Goal: Information Seeking & Learning: Learn about a topic

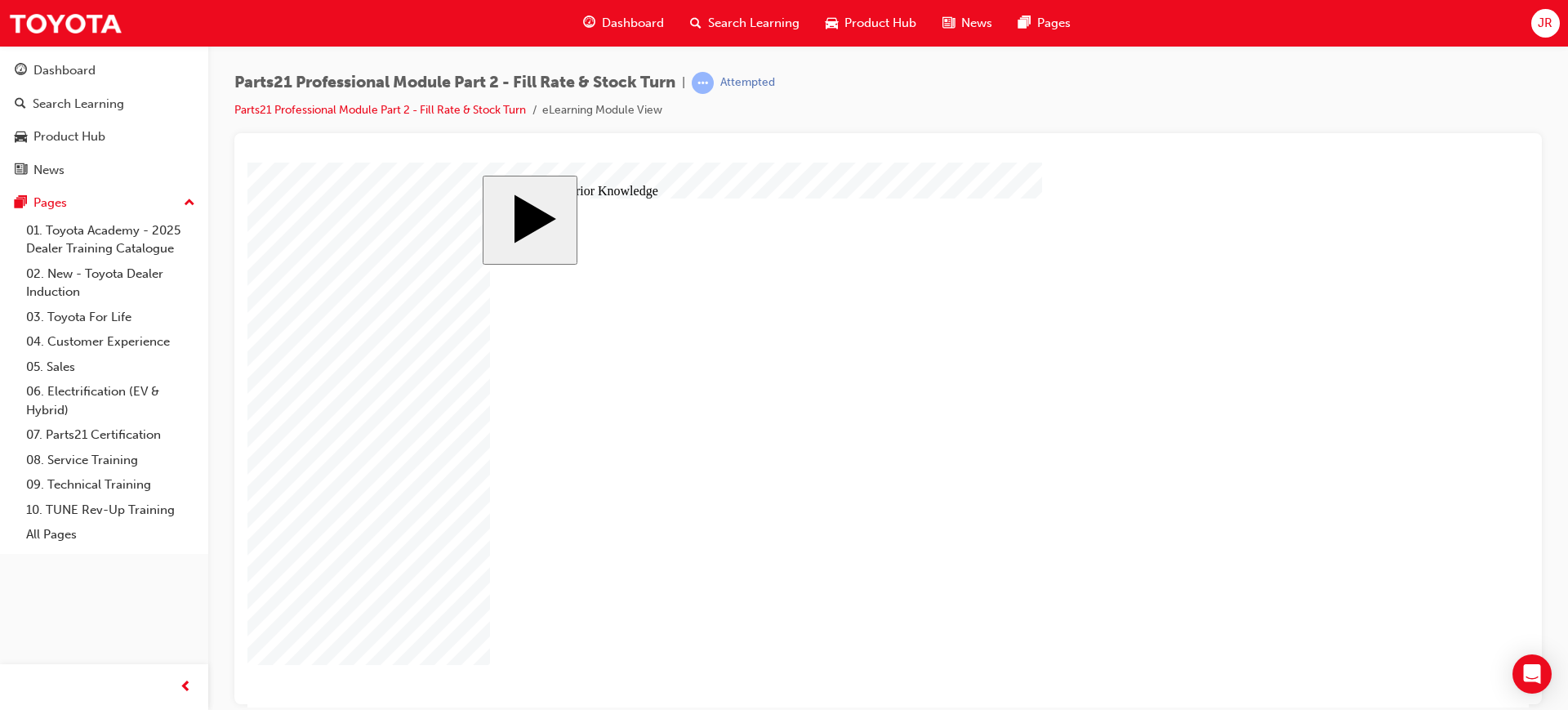
drag, startPoint x: 746, startPoint y: 365, endPoint x: 1107, endPoint y: 401, distance: 362.8
drag, startPoint x: 775, startPoint y: 444, endPoint x: 1150, endPoint y: 355, distance: 385.4
drag, startPoint x: 736, startPoint y: 488, endPoint x: 1086, endPoint y: 435, distance: 354.0
drag, startPoint x: 734, startPoint y: 398, endPoint x: 1099, endPoint y: 505, distance: 380.4
drag, startPoint x: 805, startPoint y: 524, endPoint x: 1164, endPoint y: 542, distance: 359.5
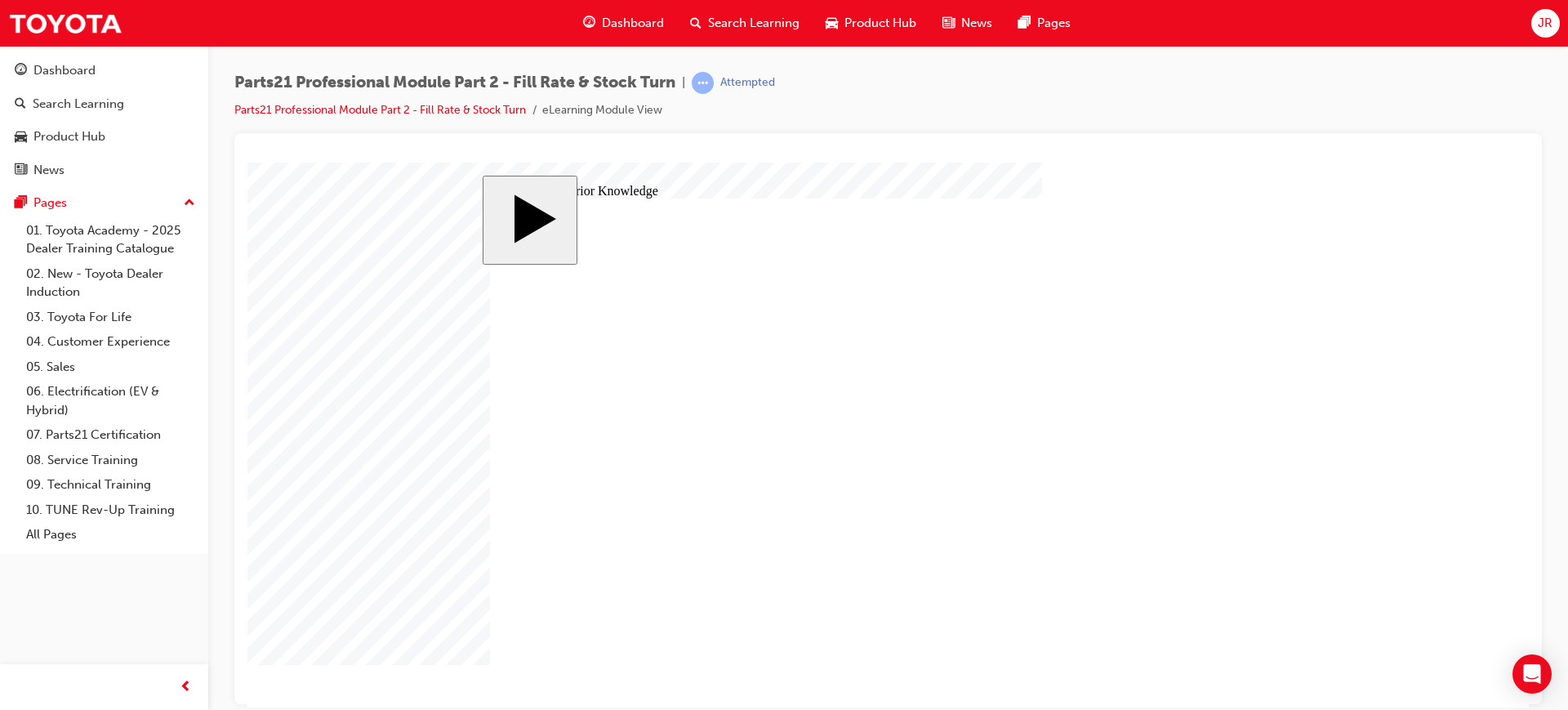
drag, startPoint x: 722, startPoint y: 577, endPoint x: 1116, endPoint y: 603, distance: 394.9
drag, startPoint x: 1062, startPoint y: 548, endPoint x: 1070, endPoint y: 495, distance: 53.6
drag, startPoint x: 667, startPoint y: 408, endPoint x: 1025, endPoint y: 623, distance: 417.6
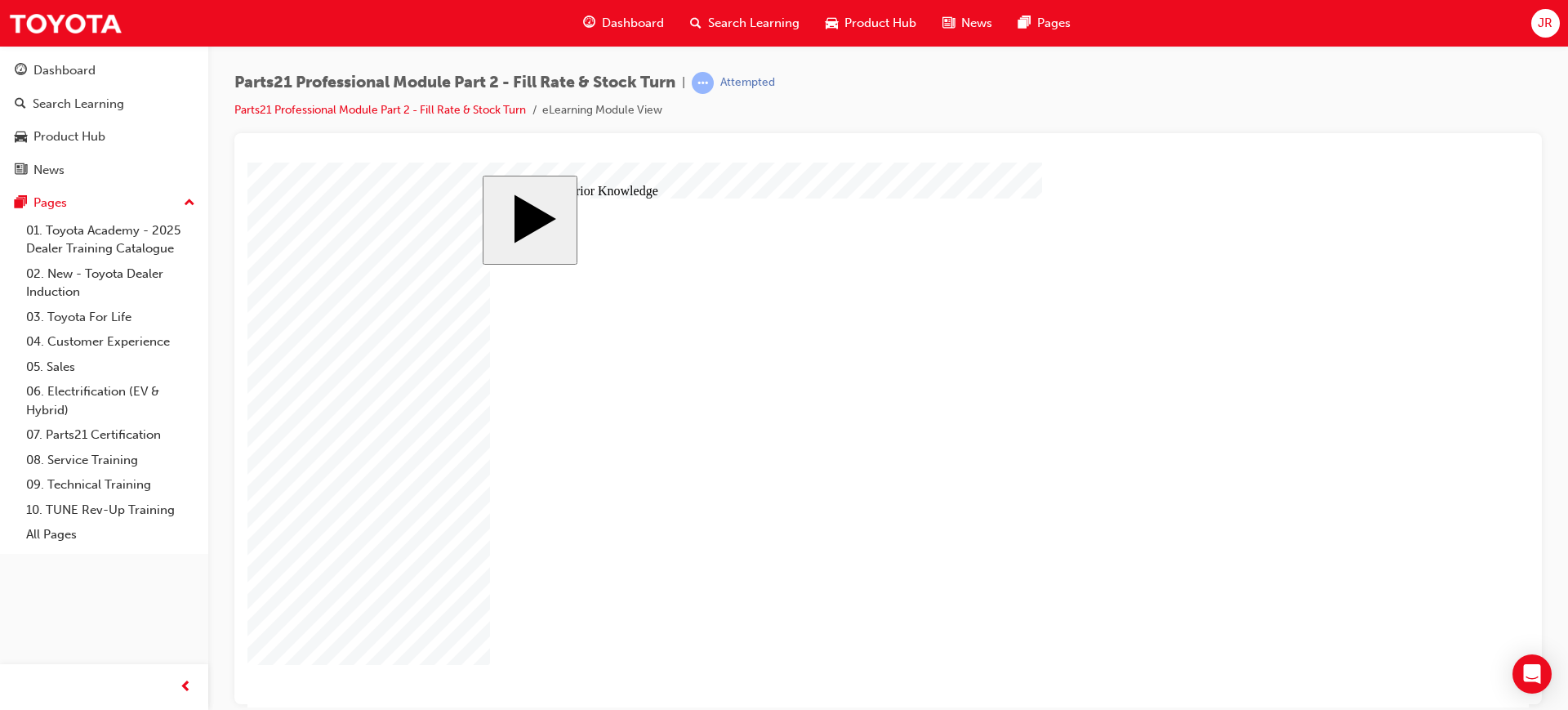
drag, startPoint x: 678, startPoint y: 566, endPoint x: 1045, endPoint y: 545, distance: 367.6
drag, startPoint x: 1107, startPoint y: 499, endPoint x: 1105, endPoint y: 539, distance: 40.0
drag, startPoint x: 822, startPoint y: 566, endPoint x: 1165, endPoint y: 488, distance: 351.8
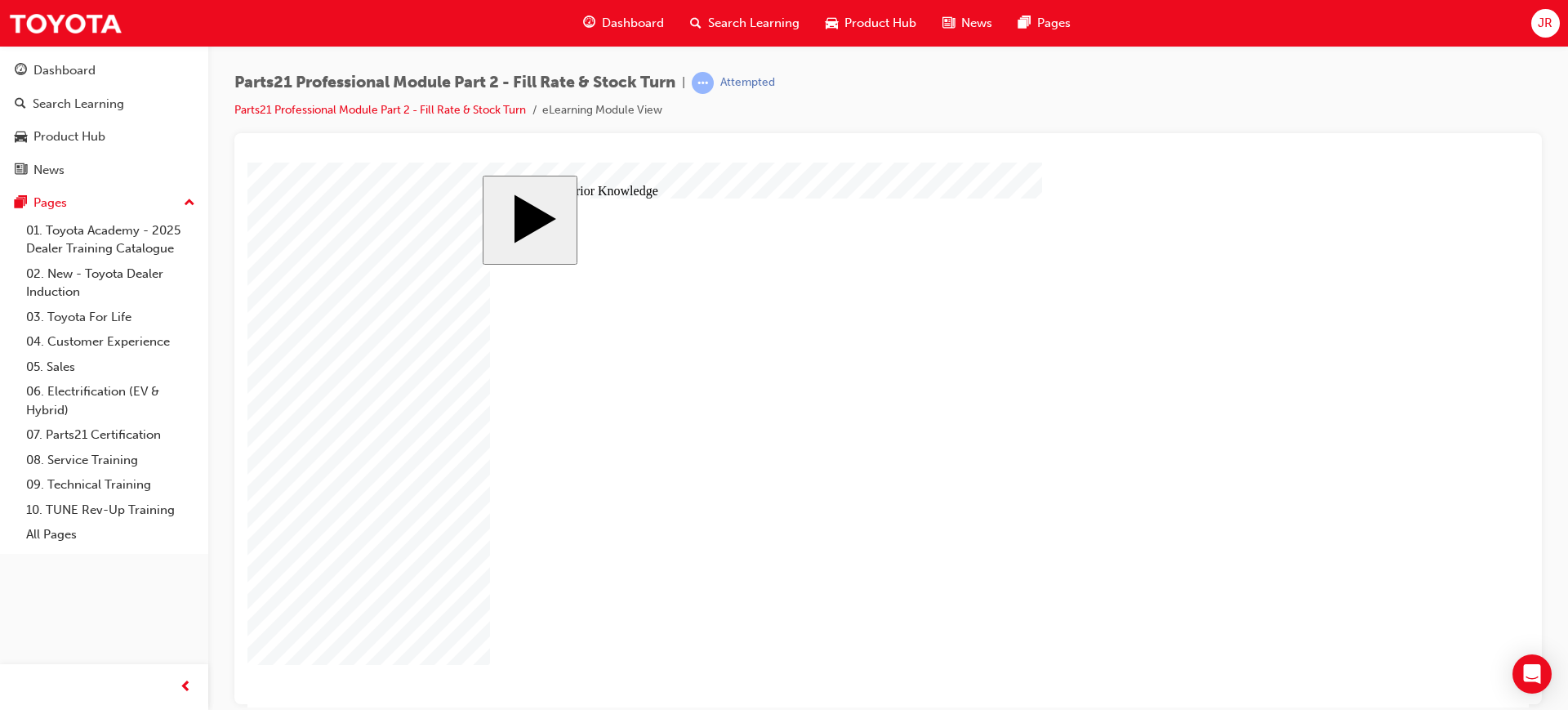
drag, startPoint x: 1108, startPoint y: 349, endPoint x: 1109, endPoint y: 471, distance: 122.0
drag, startPoint x: 1107, startPoint y: 395, endPoint x: 1119, endPoint y: 355, distance: 41.8
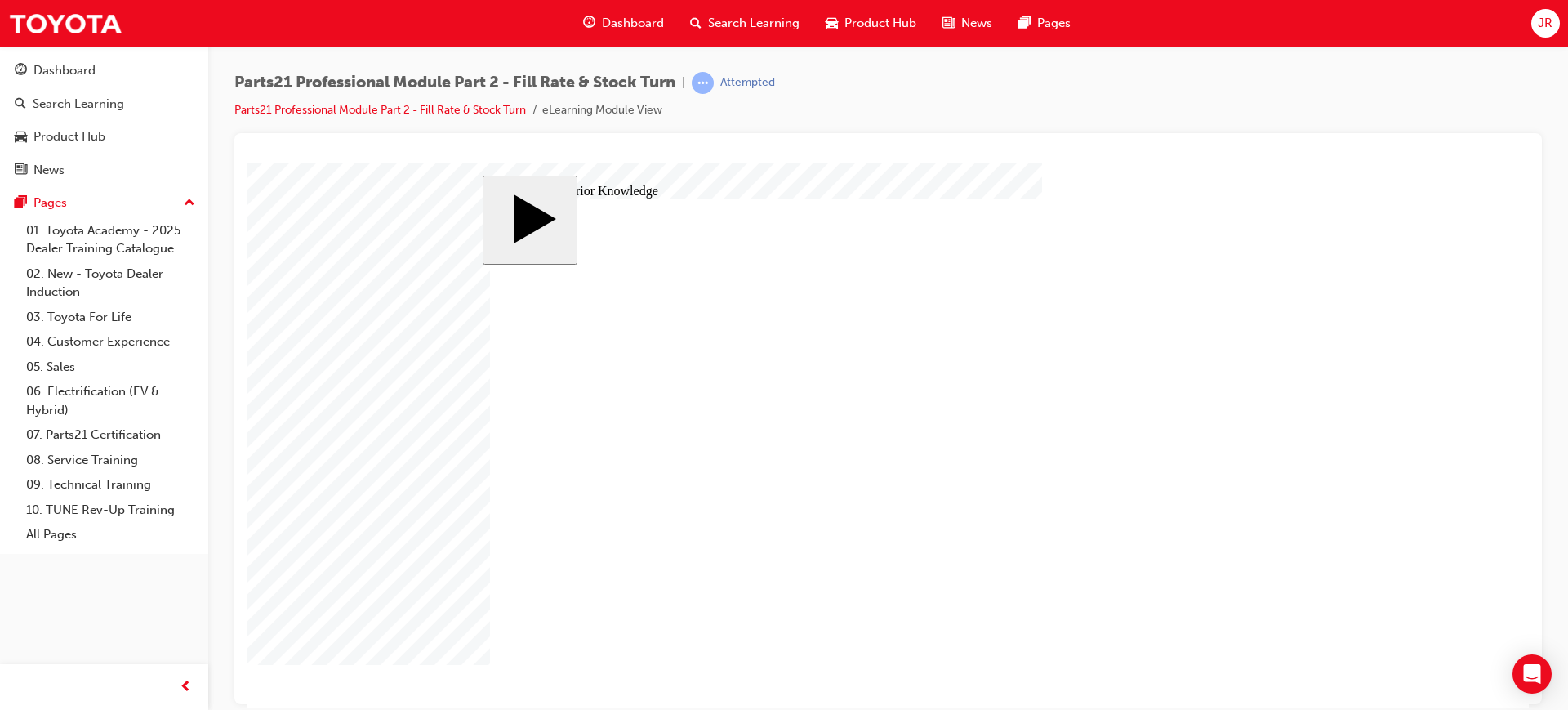
drag, startPoint x: 1081, startPoint y: 435, endPoint x: 1071, endPoint y: 393, distance: 43.2
drag, startPoint x: 638, startPoint y: 579, endPoint x: 1017, endPoint y: 446, distance: 401.7
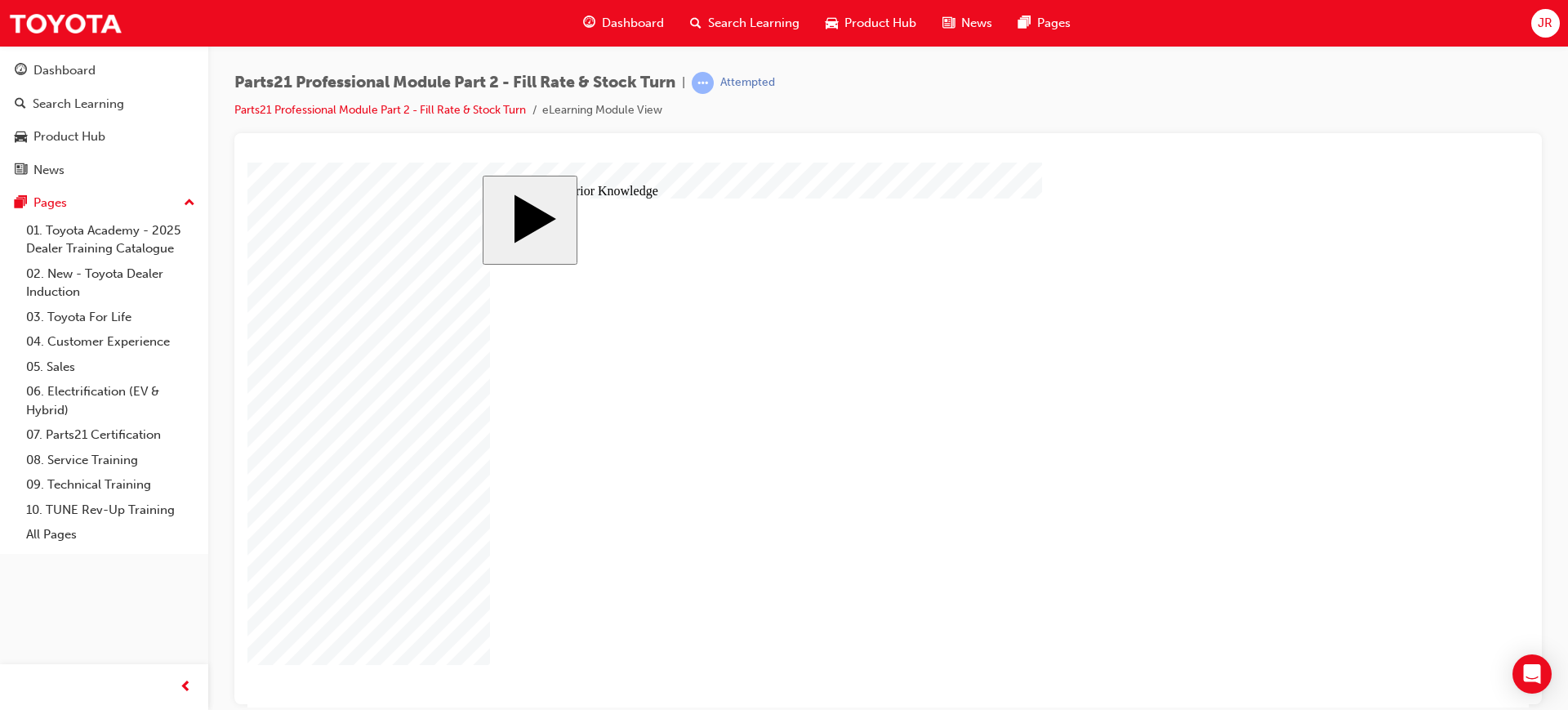
drag, startPoint x: 711, startPoint y: 394, endPoint x: 1072, endPoint y: 596, distance: 413.7
drag, startPoint x: 591, startPoint y: 569, endPoint x: 963, endPoint y: 439, distance: 394.1
drag, startPoint x: 617, startPoint y: 527, endPoint x: 990, endPoint y: 358, distance: 409.5
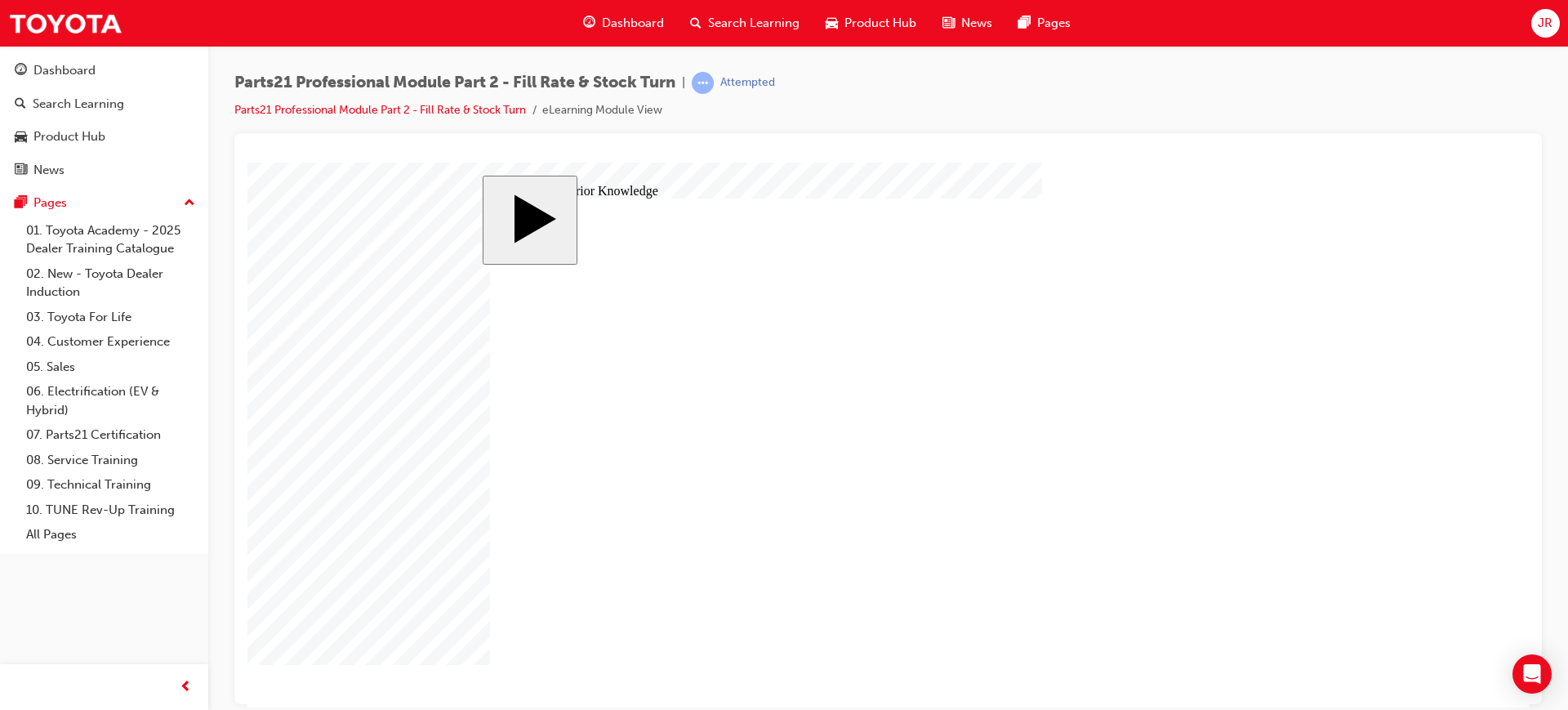
drag, startPoint x: 724, startPoint y: 479, endPoint x: 1086, endPoint y: 381, distance: 375.0
drag, startPoint x: 733, startPoint y: 354, endPoint x: 1094, endPoint y: 508, distance: 392.5
drag, startPoint x: 1086, startPoint y: 394, endPoint x: 1090, endPoint y: 546, distance: 152.1
drag, startPoint x: 646, startPoint y: 442, endPoint x: 981, endPoint y: 394, distance: 338.4
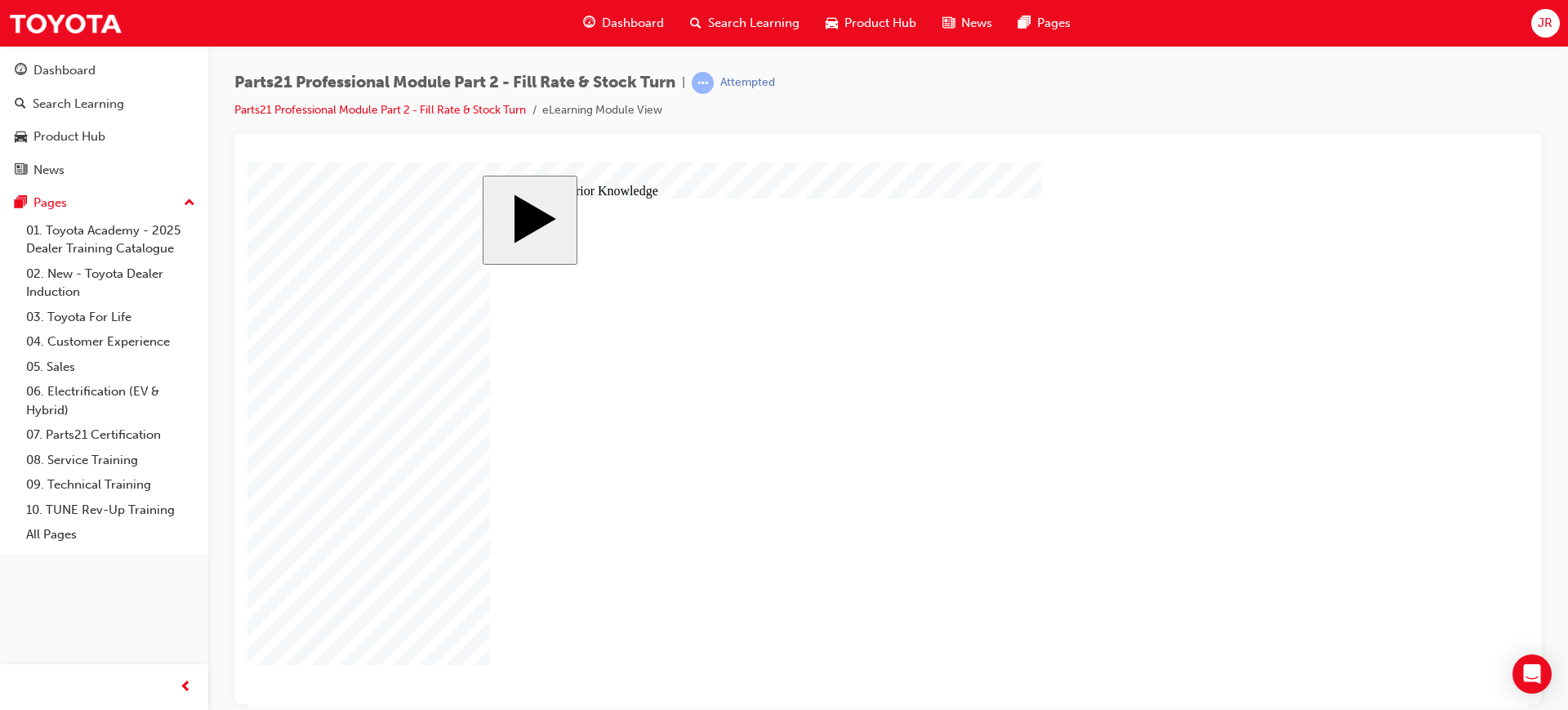
drag, startPoint x: 1112, startPoint y: 442, endPoint x: 483, endPoint y: 476, distance: 629.9
drag, startPoint x: 1053, startPoint y: 602, endPoint x: 729, endPoint y: 408, distance: 377.6
drag, startPoint x: 669, startPoint y: 562, endPoint x: 1037, endPoint y: 584, distance: 368.7
drag, startPoint x: 711, startPoint y: 442, endPoint x: 1081, endPoint y: 435, distance: 370.1
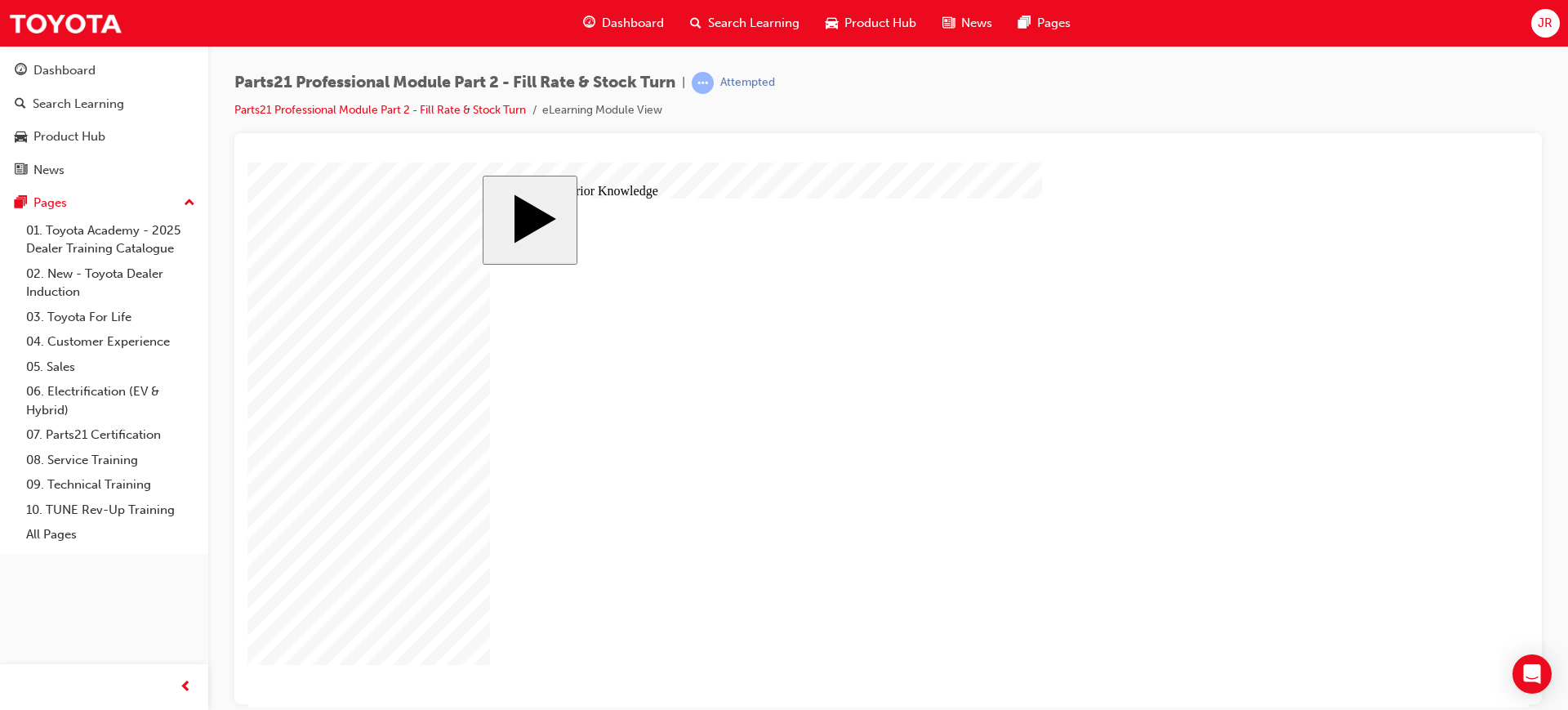
drag, startPoint x: 1071, startPoint y: 443, endPoint x: 1073, endPoint y: 338, distance: 105.0
drag, startPoint x: 1049, startPoint y: 395, endPoint x: 689, endPoint y: 440, distance: 362.8
drag, startPoint x: 996, startPoint y: 505, endPoint x: 612, endPoint y: 464, distance: 386.2
drag, startPoint x: 1084, startPoint y: 341, endPoint x: 610, endPoint y: 398, distance: 477.4
drag, startPoint x: 1058, startPoint y: 556, endPoint x: 644, endPoint y: 504, distance: 417.3
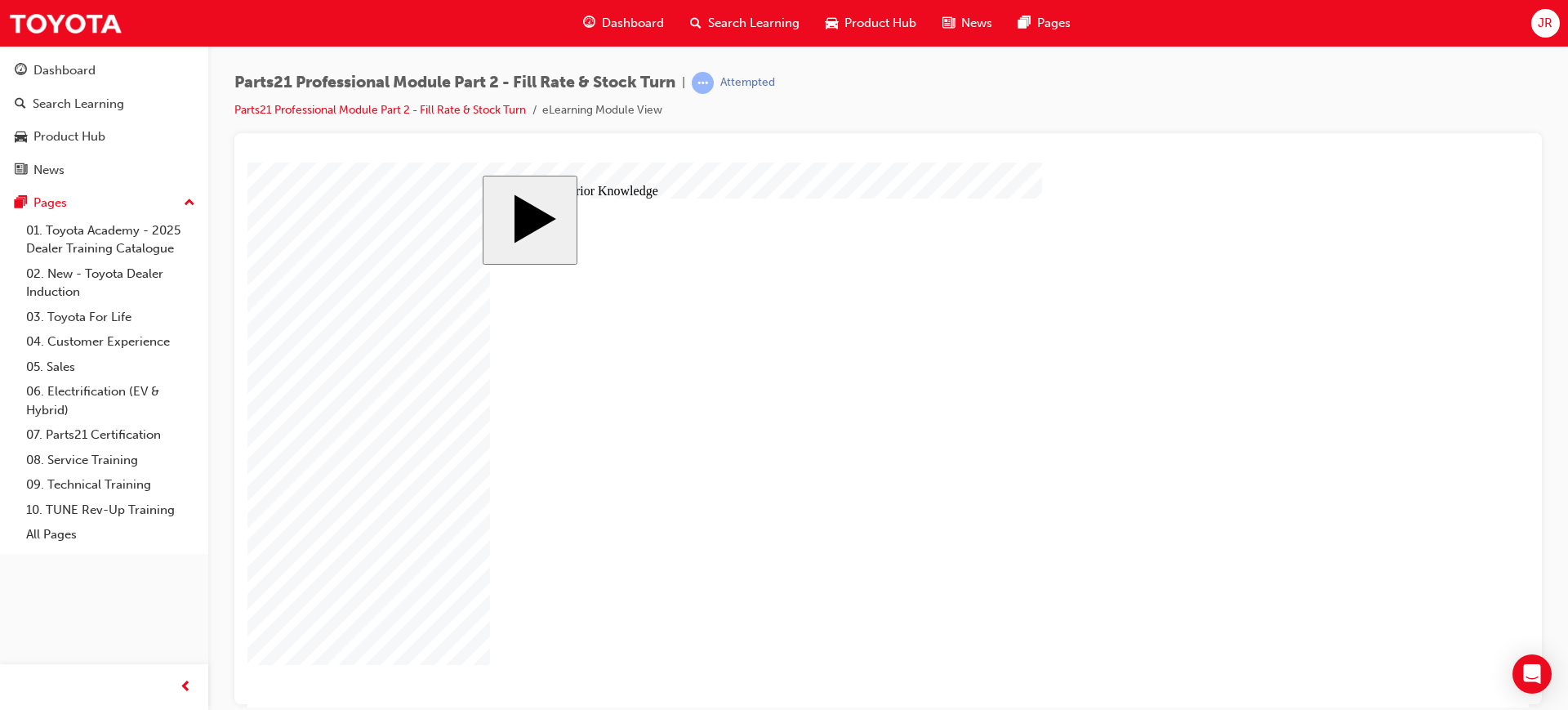
drag, startPoint x: 1173, startPoint y: 588, endPoint x: 721, endPoint y: 563, distance: 452.7
drag, startPoint x: 767, startPoint y: 360, endPoint x: 1120, endPoint y: 502, distance: 380.5
drag, startPoint x: 652, startPoint y: 445, endPoint x: 1008, endPoint y: 355, distance: 367.2
drag, startPoint x: 712, startPoint y: 480, endPoint x: 1072, endPoint y: 430, distance: 363.5
drag, startPoint x: 739, startPoint y: 528, endPoint x: 1107, endPoint y: 387, distance: 394.1
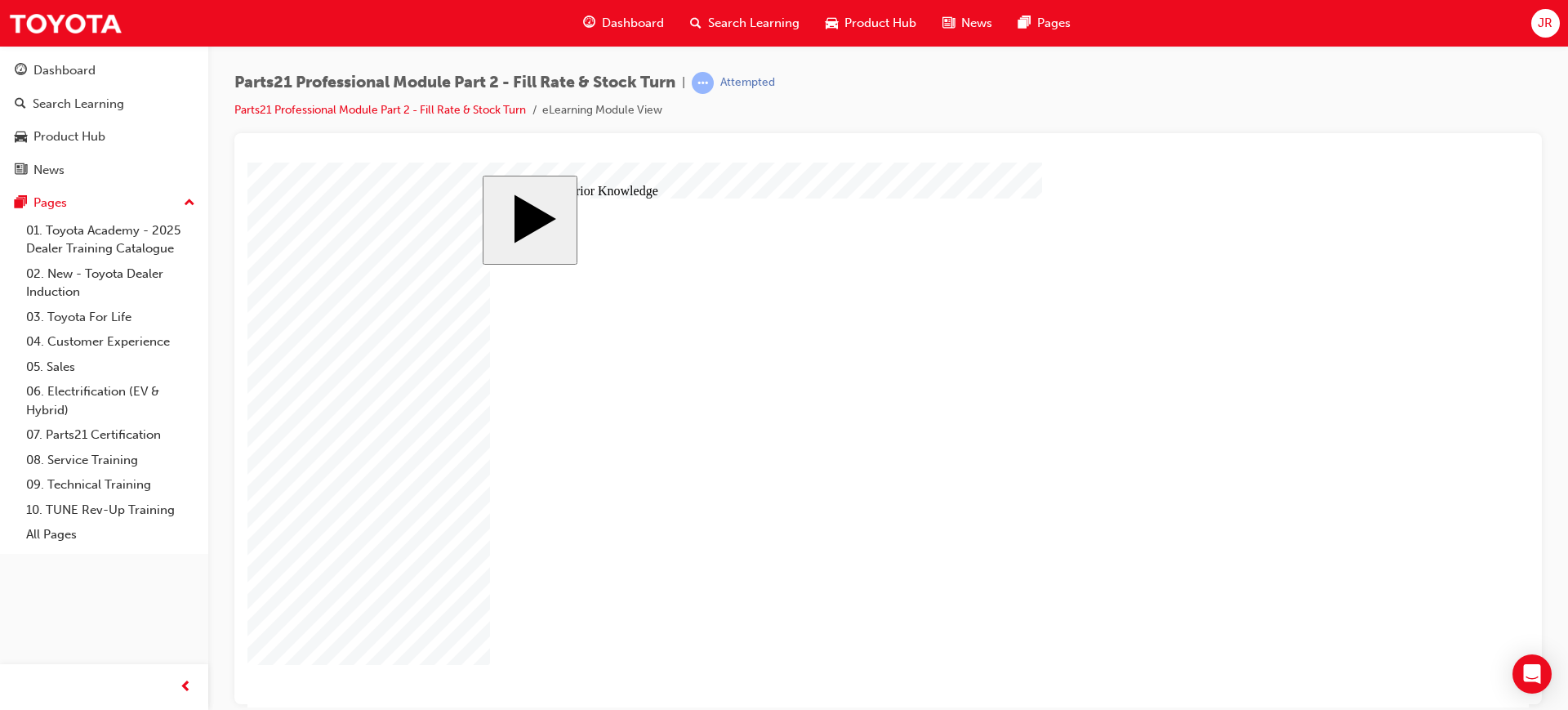
drag, startPoint x: 719, startPoint y: 408, endPoint x: 1086, endPoint y: 558, distance: 396.5
drag, startPoint x: 672, startPoint y: 564, endPoint x: 1049, endPoint y: 590, distance: 377.9
drag, startPoint x: 959, startPoint y: 387, endPoint x: 982, endPoint y: 289, distance: 100.7
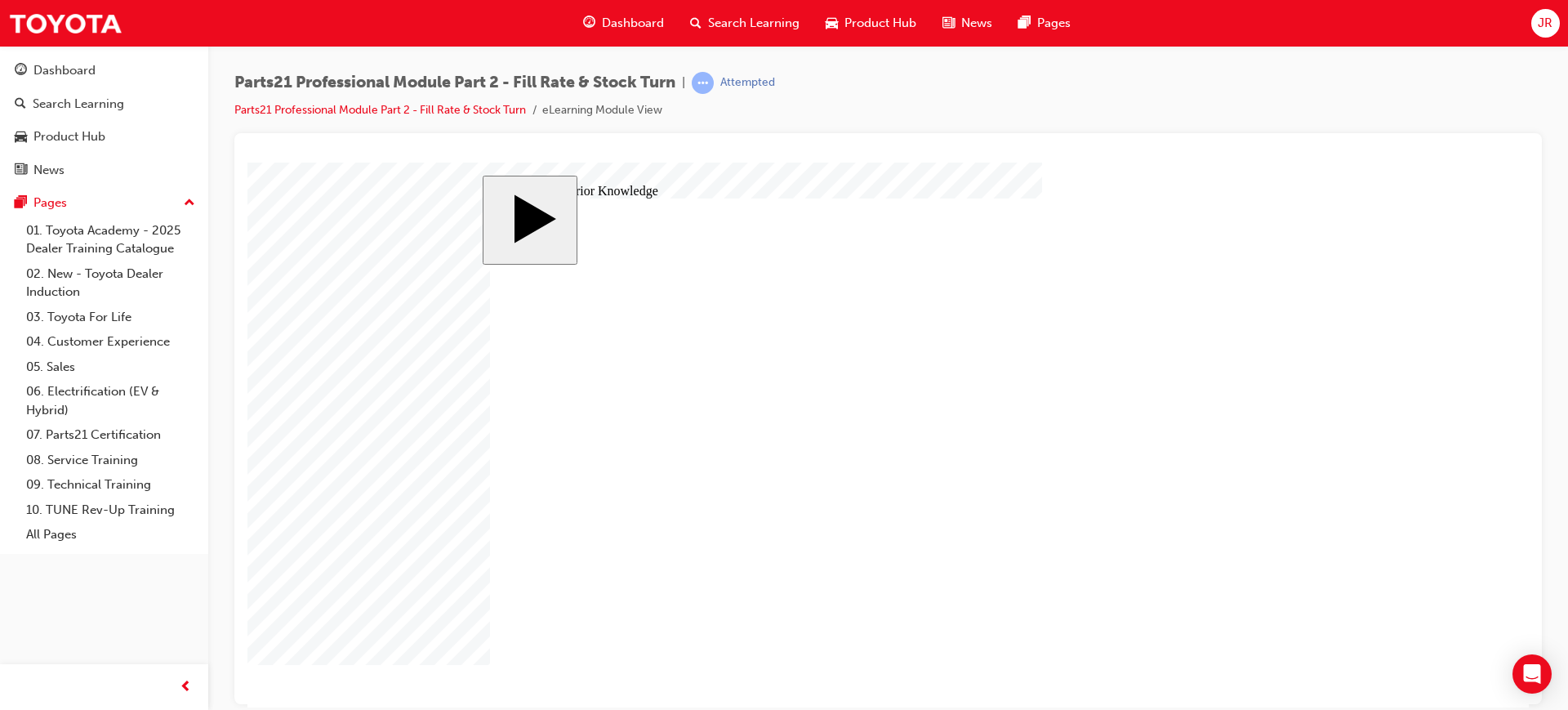
drag, startPoint x: 957, startPoint y: 348, endPoint x: 957, endPoint y: 395, distance: 47.0
drag, startPoint x: 691, startPoint y: 529, endPoint x: 1060, endPoint y: 362, distance: 405.0
drag, startPoint x: 1037, startPoint y: 583, endPoint x: 707, endPoint y: 492, distance: 342.3
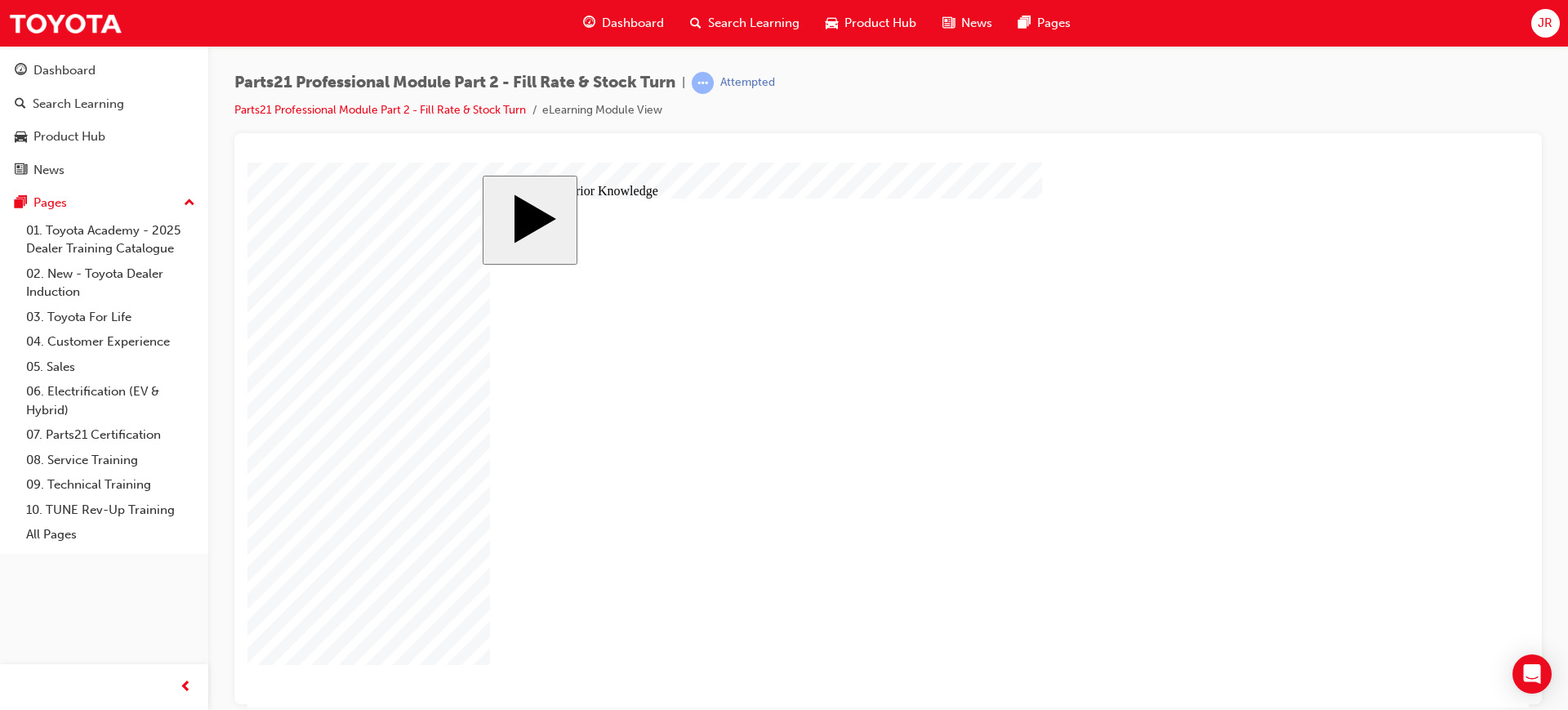
drag, startPoint x: 955, startPoint y: 547, endPoint x: 957, endPoint y: 585, distance: 38.1
drag, startPoint x: 719, startPoint y: 347, endPoint x: 1064, endPoint y: 536, distance: 393.4
drag, startPoint x: 1110, startPoint y: 508, endPoint x: 739, endPoint y: 527, distance: 371.5
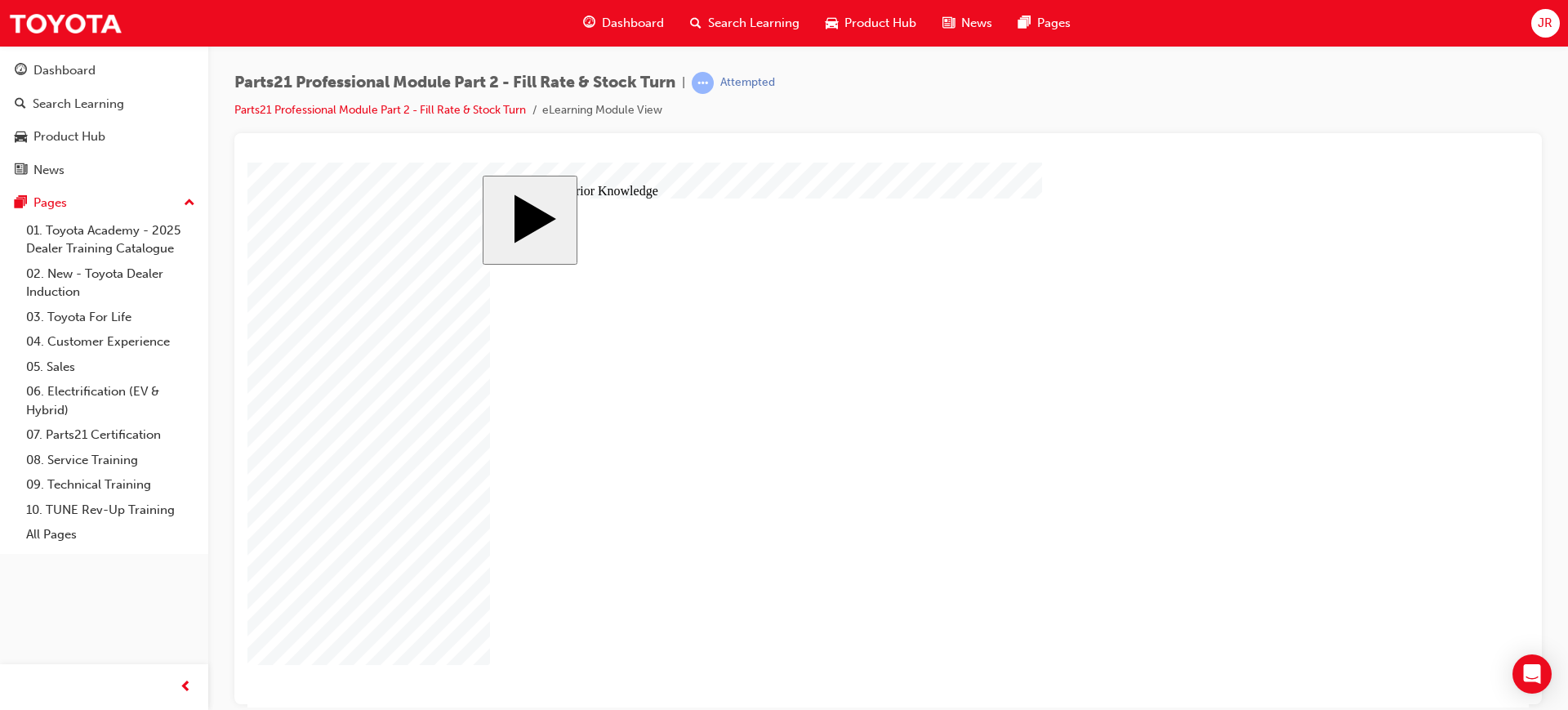
drag, startPoint x: 982, startPoint y: 555, endPoint x: 987, endPoint y: 507, distance: 48.3
drag, startPoint x: 967, startPoint y: 593, endPoint x: 973, endPoint y: 550, distance: 43.4
drag, startPoint x: 667, startPoint y: 560, endPoint x: 1022, endPoint y: 578, distance: 355.5
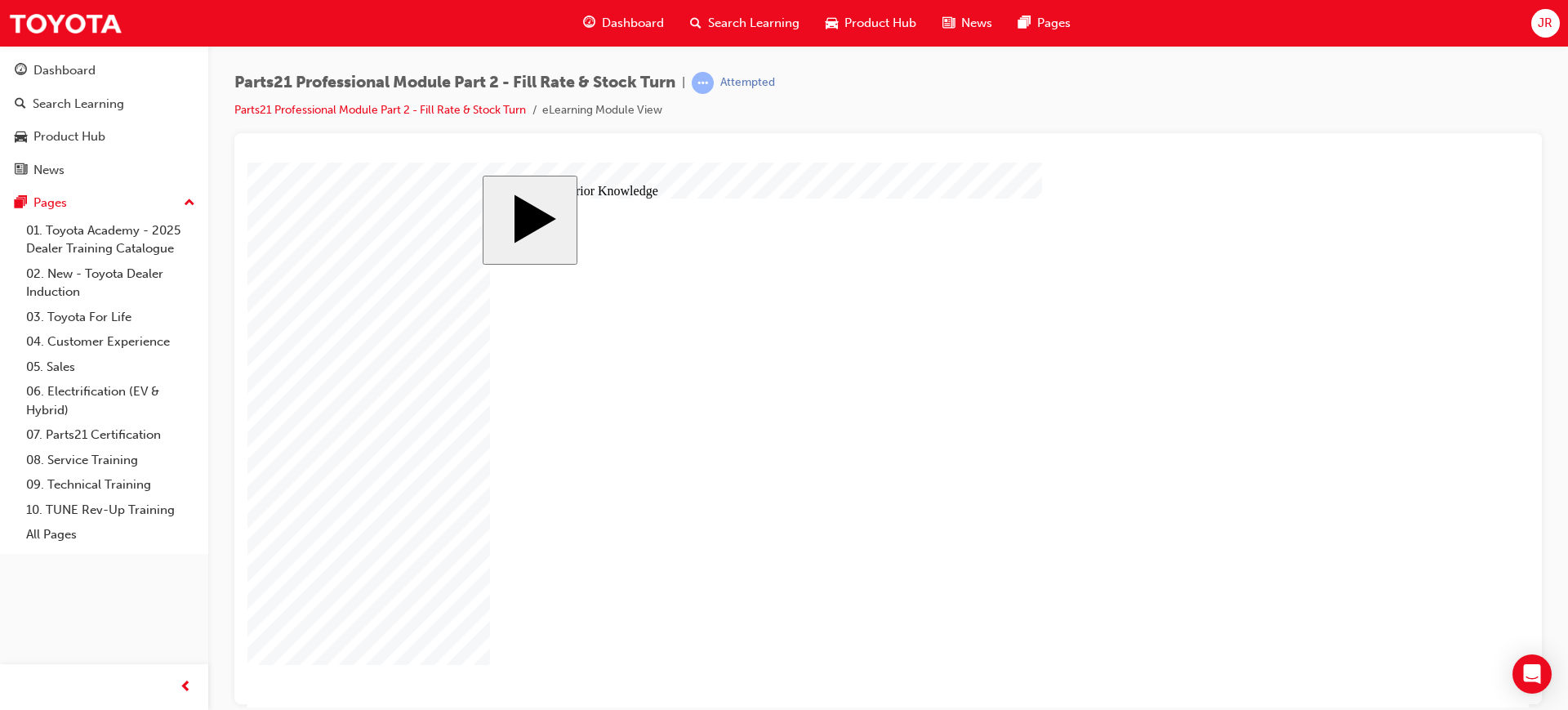
drag, startPoint x: 953, startPoint y: 433, endPoint x: 693, endPoint y: 348, distance: 273.5
drag, startPoint x: 993, startPoint y: 403, endPoint x: 996, endPoint y: 445, distance: 42.1
drag, startPoint x: 1003, startPoint y: 355, endPoint x: 1001, endPoint y: 413, distance: 58.0
drag, startPoint x: 666, startPoint y: 523, endPoint x: 1027, endPoint y: 350, distance: 400.3
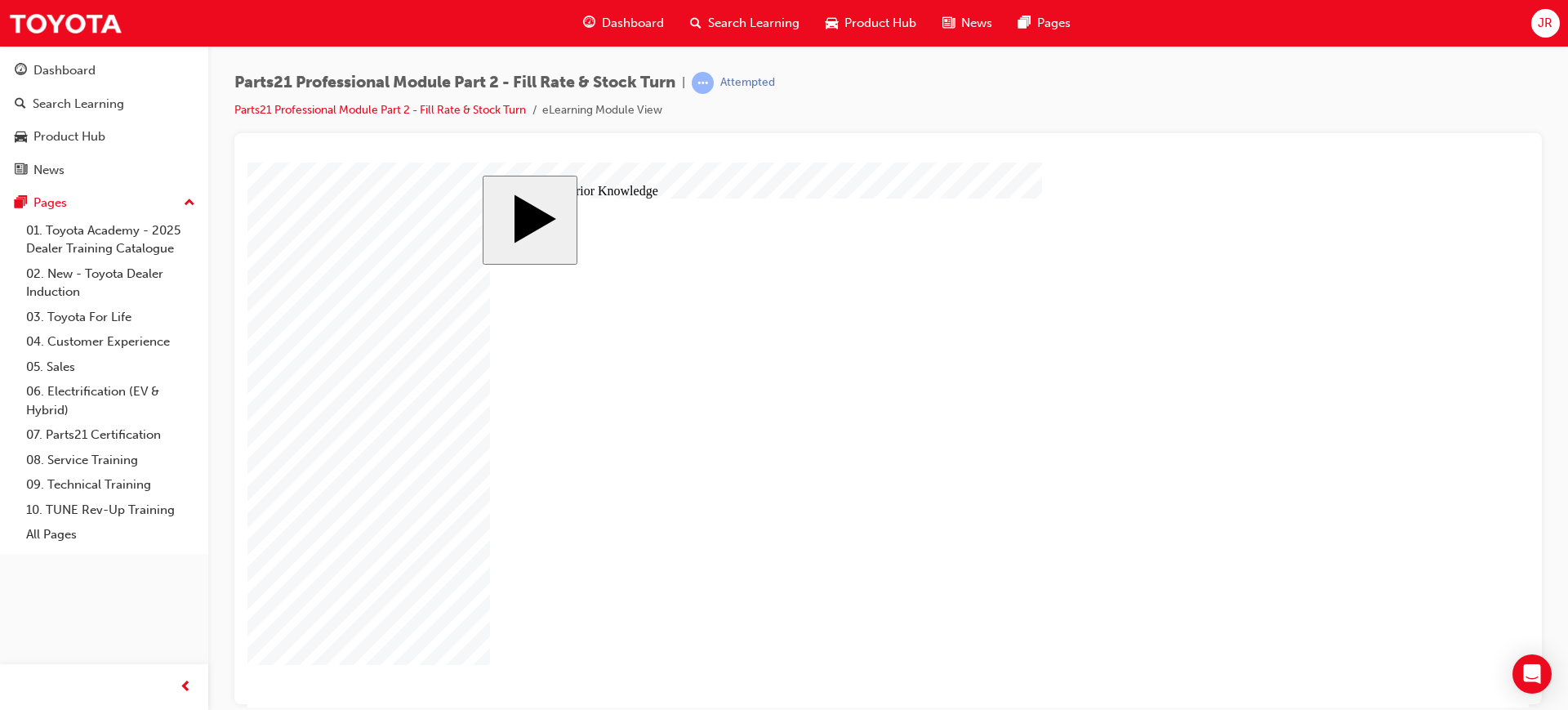
drag, startPoint x: 565, startPoint y: 467, endPoint x: 1567, endPoint y: 757, distance: 1043.1
click at [1529, 706] on html "slide: Activate Prior Knowledge Rectangle Rectangle 1 That was incorrect, pleas…" at bounding box center [888, 435] width 1282 height 545
drag, startPoint x: 1567, startPoint y: 679, endPoint x: 1500, endPoint y: 757, distance: 102.8
drag, startPoint x: 1747, startPoint y: 919, endPoint x: 1114, endPoint y: 666, distance: 681.7
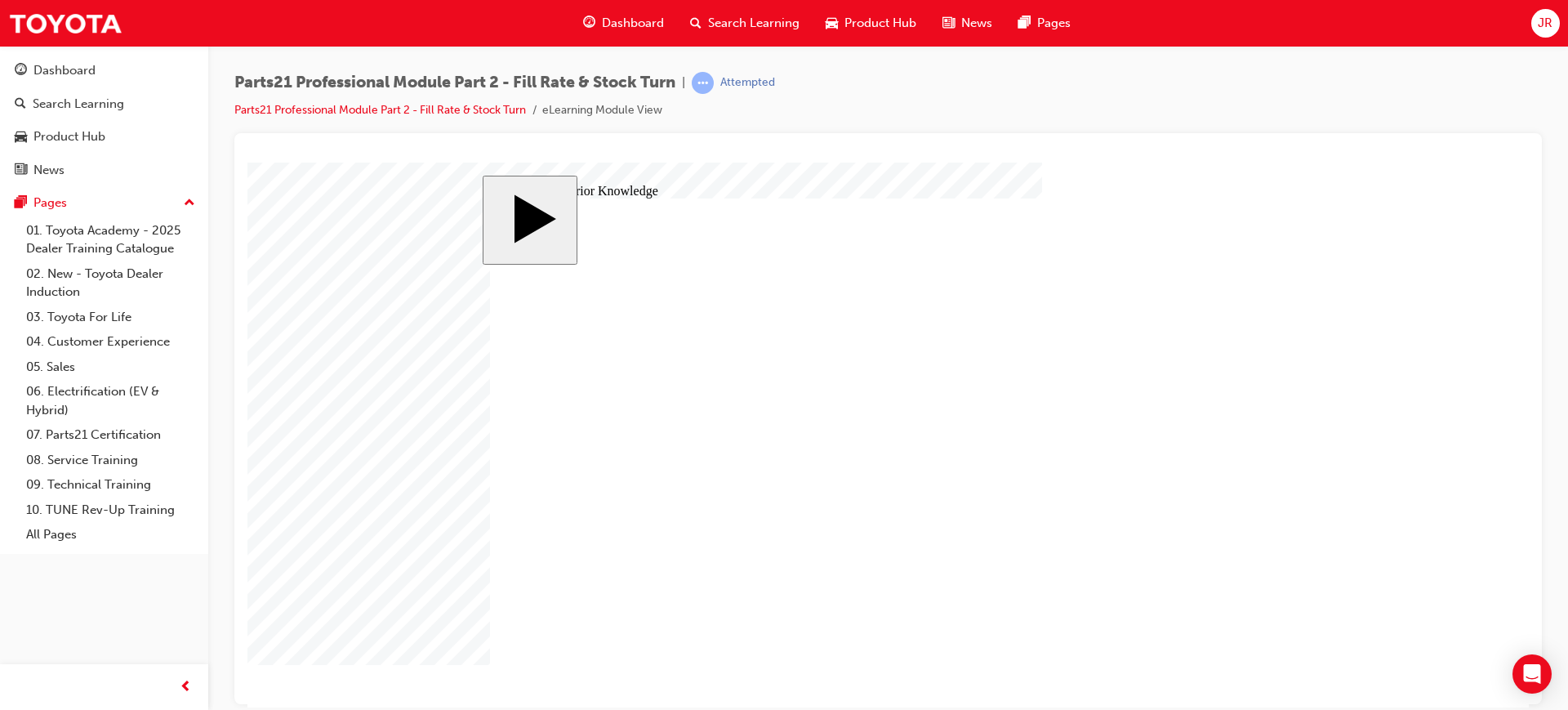
drag, startPoint x: 780, startPoint y: 451, endPoint x: 1138, endPoint y: 358, distance: 369.9
drag, startPoint x: 793, startPoint y: 355, endPoint x: 1135, endPoint y: 394, distance: 344.2
drag, startPoint x: 725, startPoint y: 484, endPoint x: 1083, endPoint y: 432, distance: 361.8
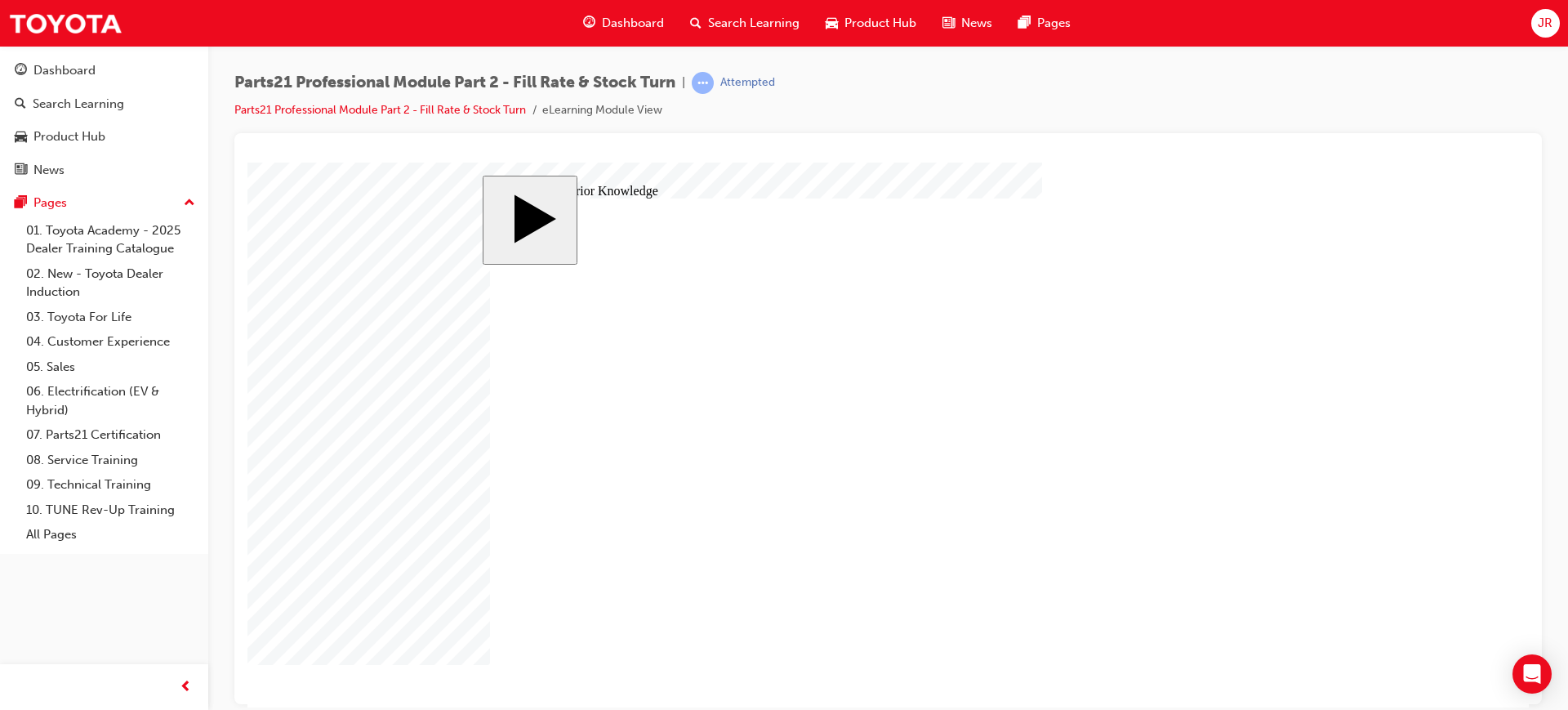
drag, startPoint x: 1027, startPoint y: 349, endPoint x: 1026, endPoint y: 505, distance: 156.0
drag, startPoint x: 1014, startPoint y: 506, endPoint x: 1008, endPoint y: 485, distance: 21.8
drag, startPoint x: 1072, startPoint y: 514, endPoint x: 1072, endPoint y: 365, distance: 149.0
drag, startPoint x: 813, startPoint y: 403, endPoint x: 1161, endPoint y: 550, distance: 377.8
drag, startPoint x: 1037, startPoint y: 435, endPoint x: 1038, endPoint y: 502, distance: 67.0
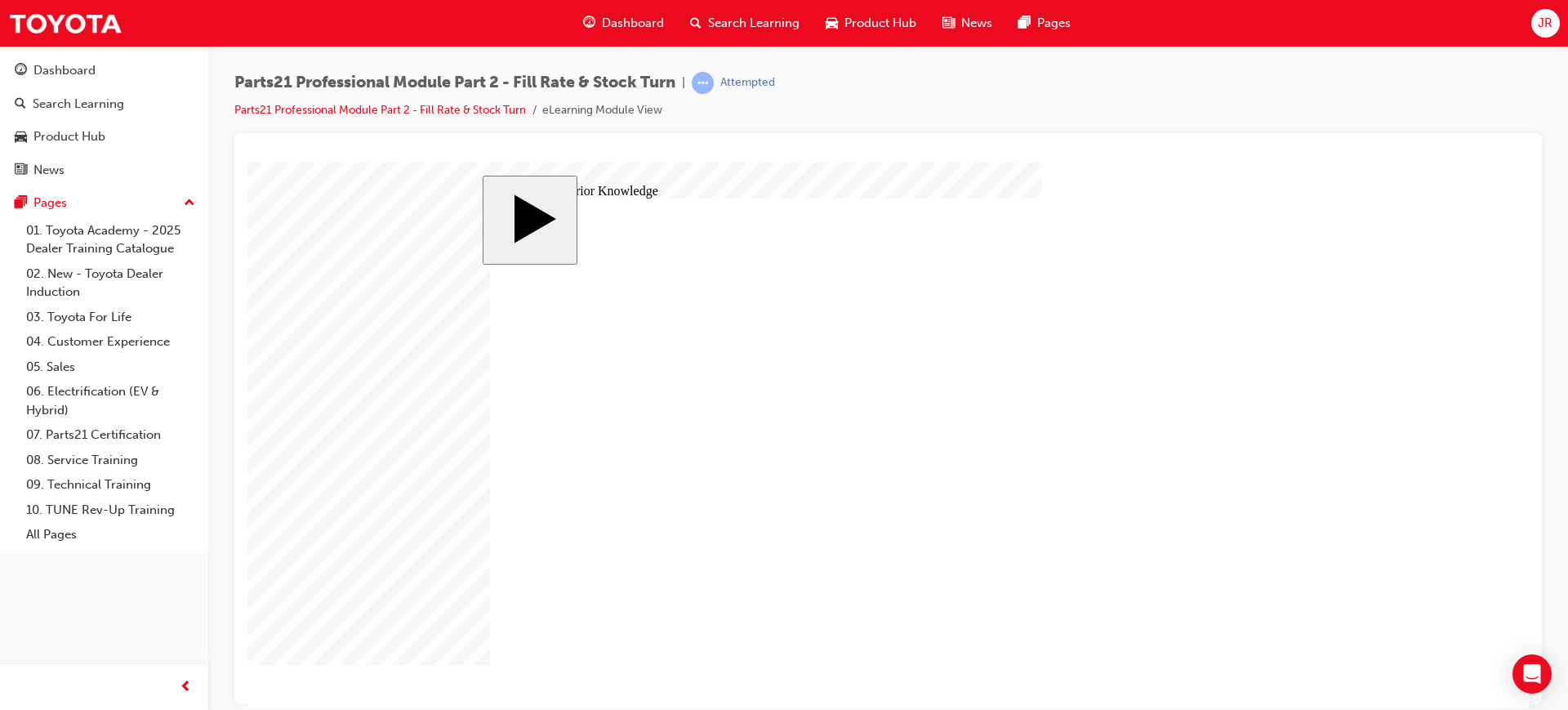
drag, startPoint x: 734, startPoint y: 513, endPoint x: 1088, endPoint y: 448, distance: 359.9
drag, startPoint x: 754, startPoint y: 578, endPoint x: 1118, endPoint y: 599, distance: 364.6
drag, startPoint x: 1148, startPoint y: 358, endPoint x: 632, endPoint y: 358, distance: 516.0
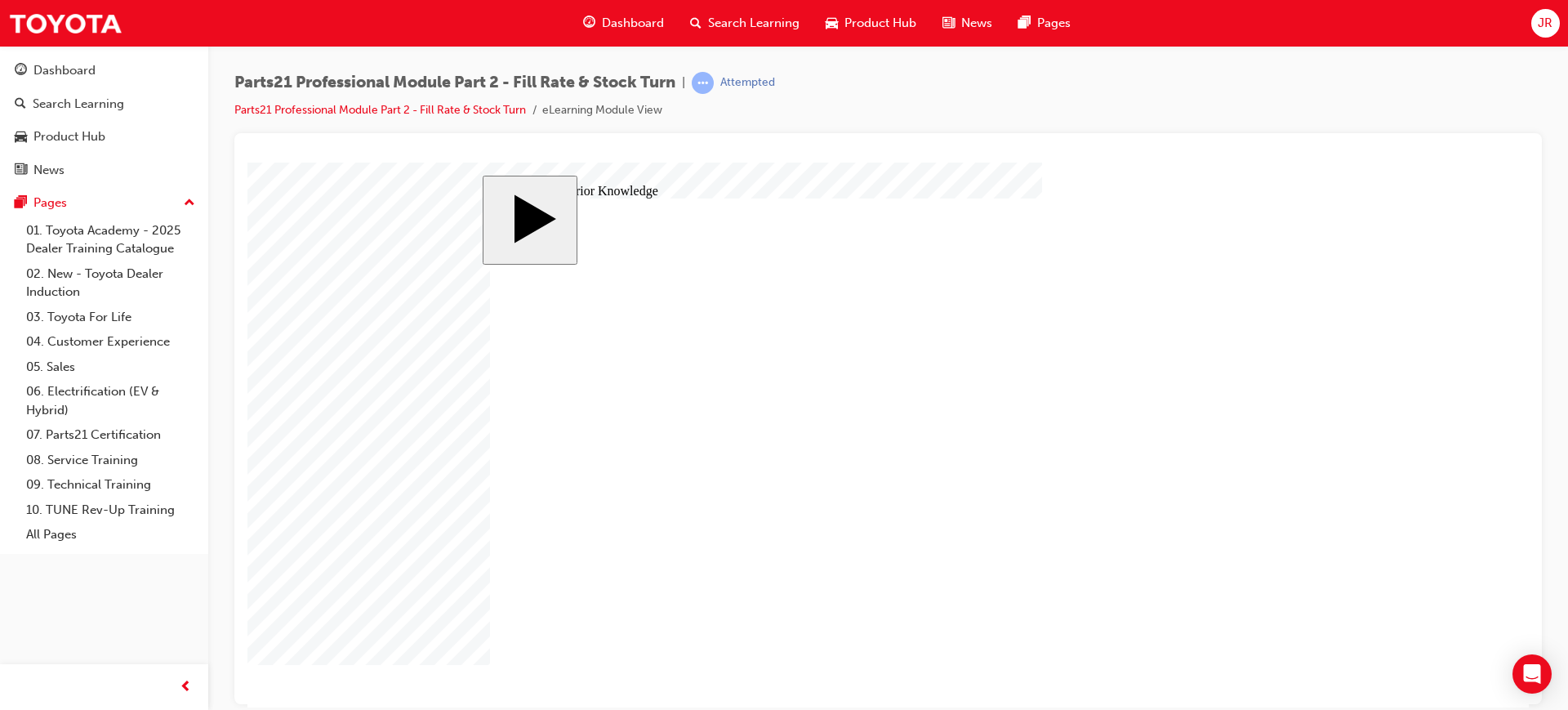
drag, startPoint x: 805, startPoint y: 572, endPoint x: 1169, endPoint y: 438, distance: 387.9
drag, startPoint x: 1163, startPoint y: 438, endPoint x: 1162, endPoint y: 504, distance: 66.0
drag, startPoint x: 727, startPoint y: 395, endPoint x: 1084, endPoint y: 438, distance: 359.6
drag, startPoint x: 1083, startPoint y: 512, endPoint x: 1080, endPoint y: 554, distance: 42.1
drag, startPoint x: 759, startPoint y: 362, endPoint x: 1123, endPoint y: 512, distance: 393.7
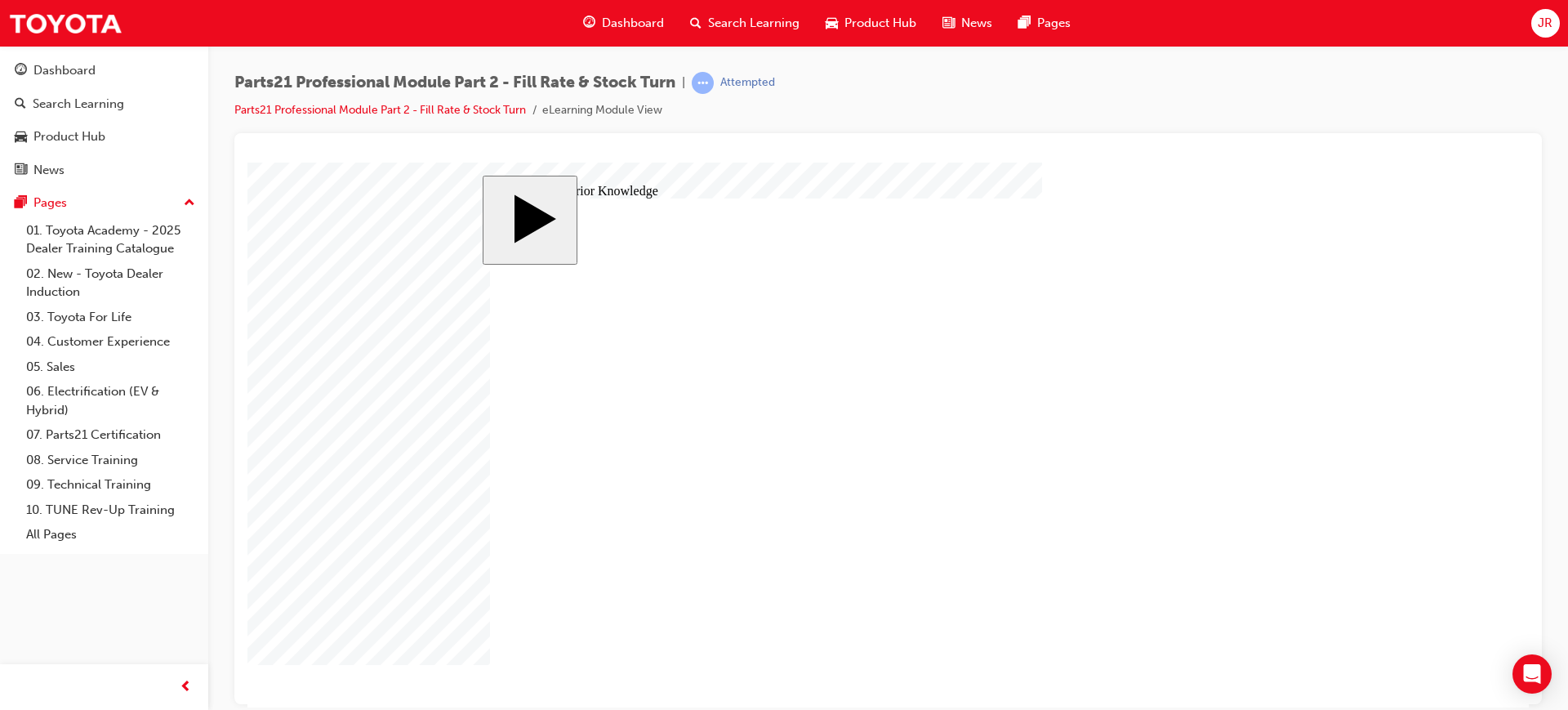
drag, startPoint x: 739, startPoint y: 534, endPoint x: 1108, endPoint y: 351, distance: 411.9
drag, startPoint x: 726, startPoint y: 434, endPoint x: 1104, endPoint y: 390, distance: 380.6
drag, startPoint x: 1096, startPoint y: 435, endPoint x: 1096, endPoint y: 577, distance: 142.0
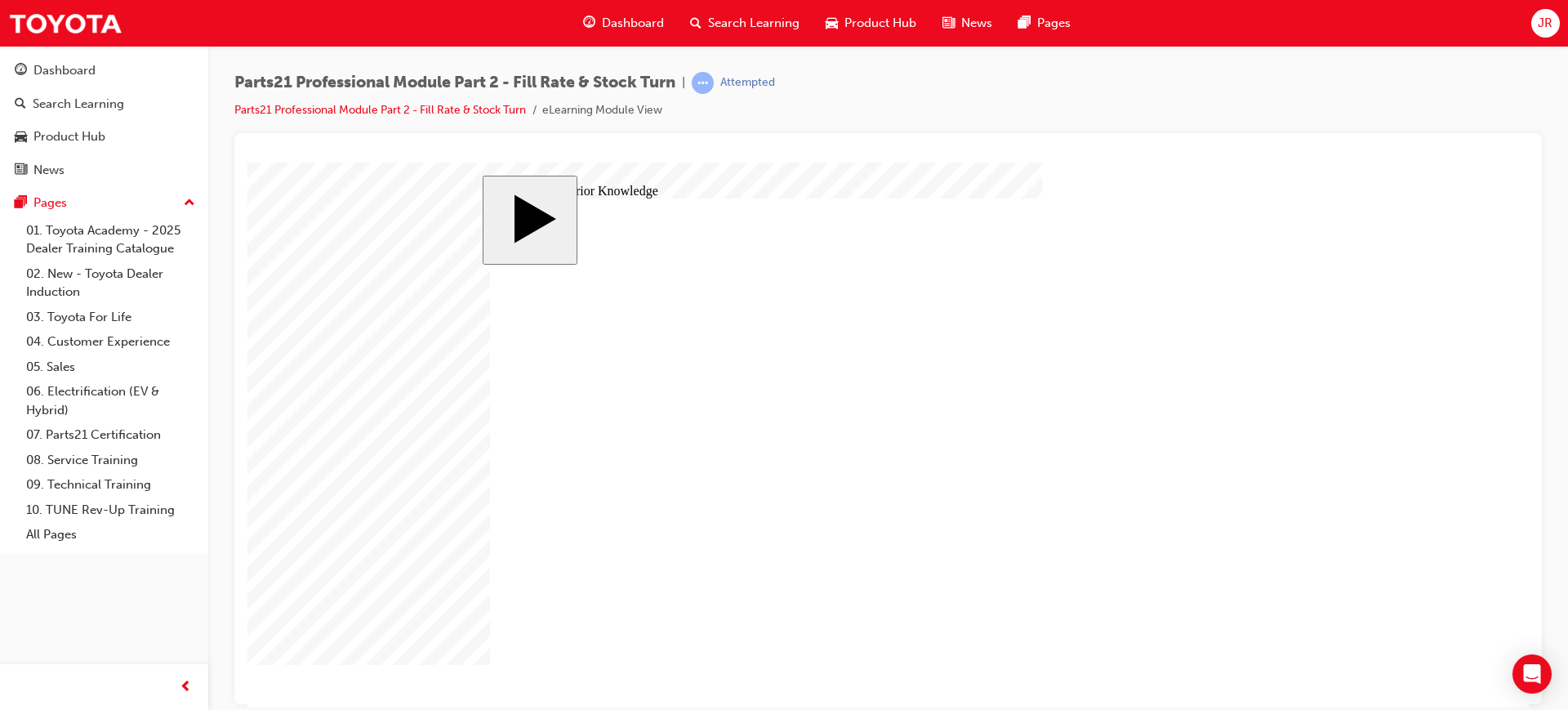
drag, startPoint x: 721, startPoint y: 483, endPoint x: 1100, endPoint y: 429, distance: 382.8
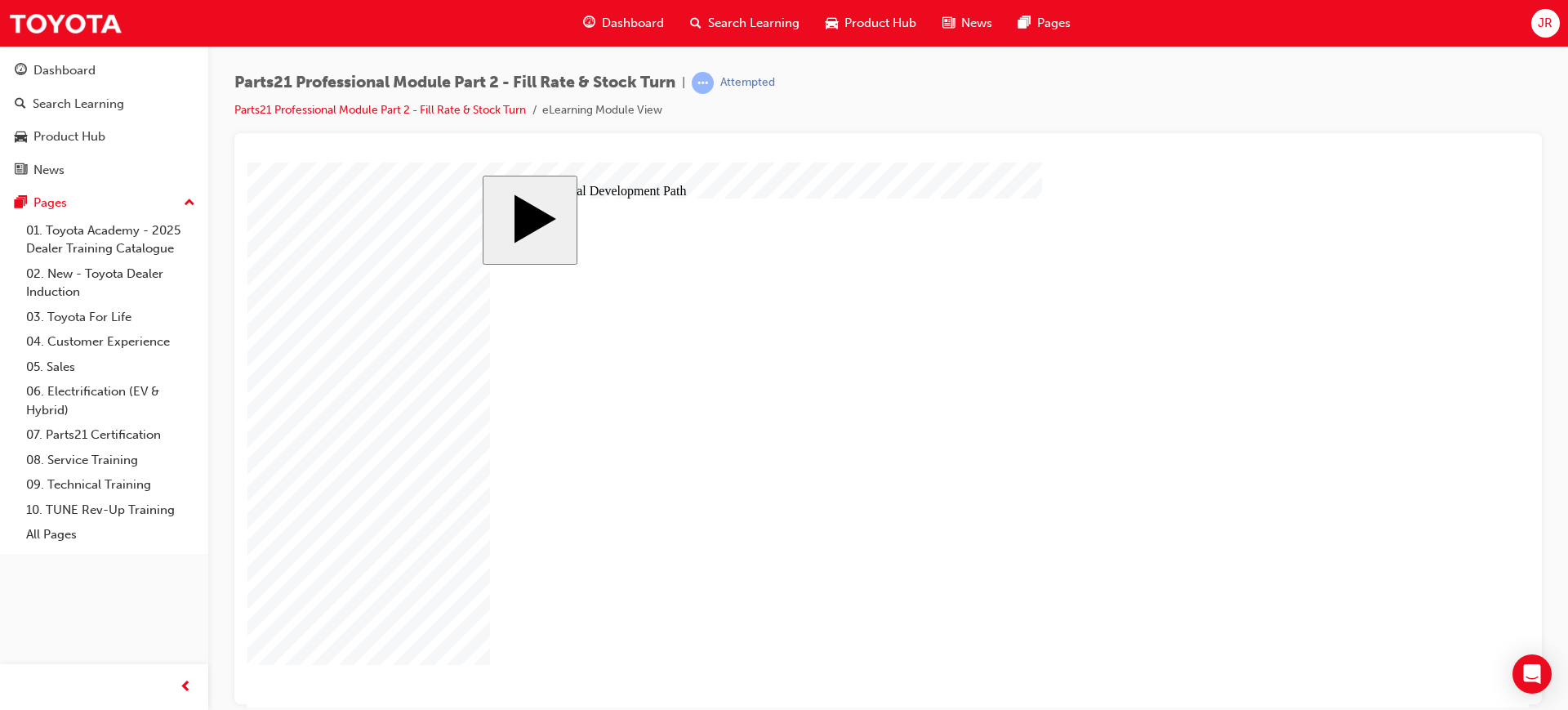
click at [1116, 703] on body "slide: Parts 21 MENU Rectangle 6 HELP Rectangle 6 EXIT Rectangle 6 Tips for Han…" at bounding box center [888, 435] width 1282 height 545
drag, startPoint x: 1114, startPoint y: 663, endPoint x: 1114, endPoint y: 646, distance: 17.0
click at [1114, 650] on div "slide: Parts 21 MENU Rectangle 6 HELP Rectangle 6 EXIT Rectangle 6 Tips for Han…" at bounding box center [888, 435] width 811 height 519
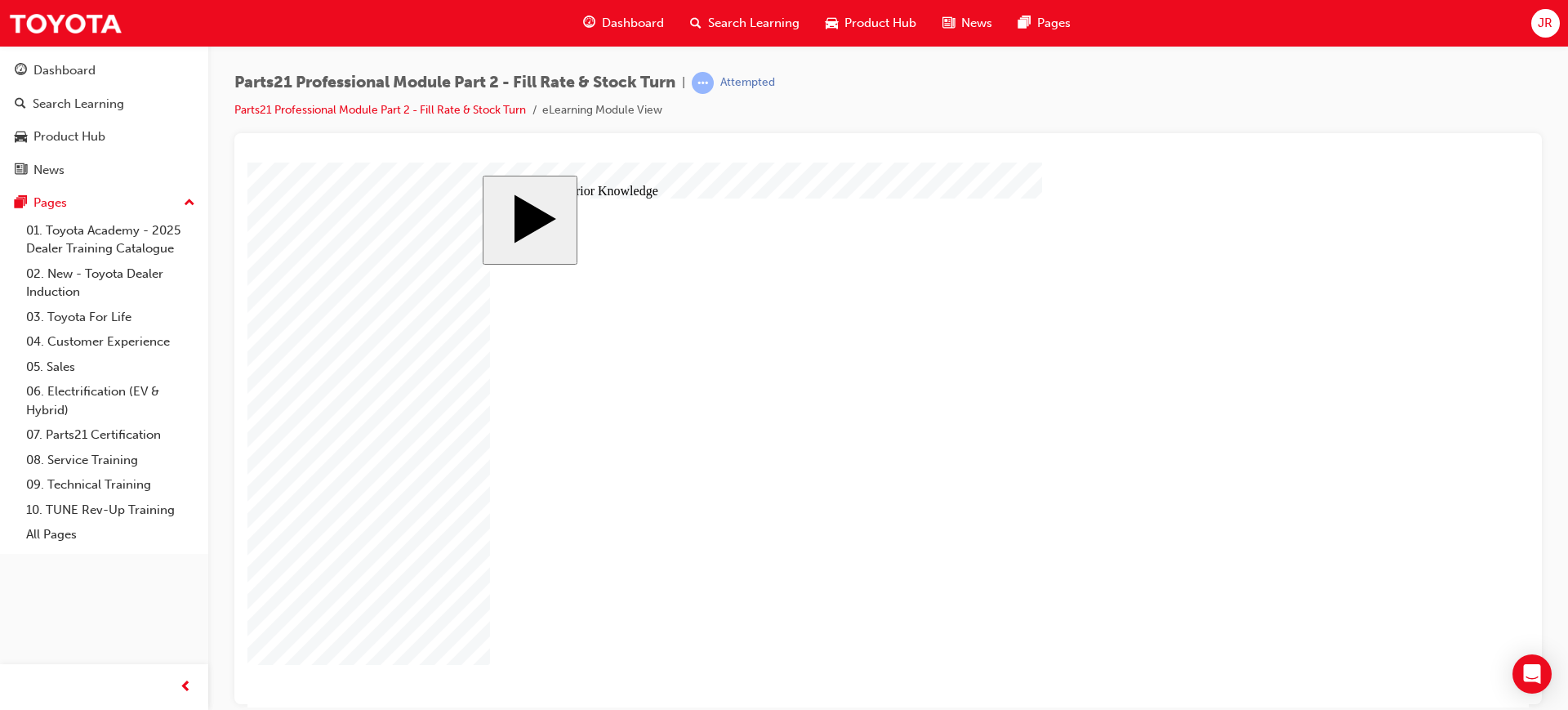
drag, startPoint x: 1232, startPoint y: 676, endPoint x: 1223, endPoint y: 649, distance: 28.5
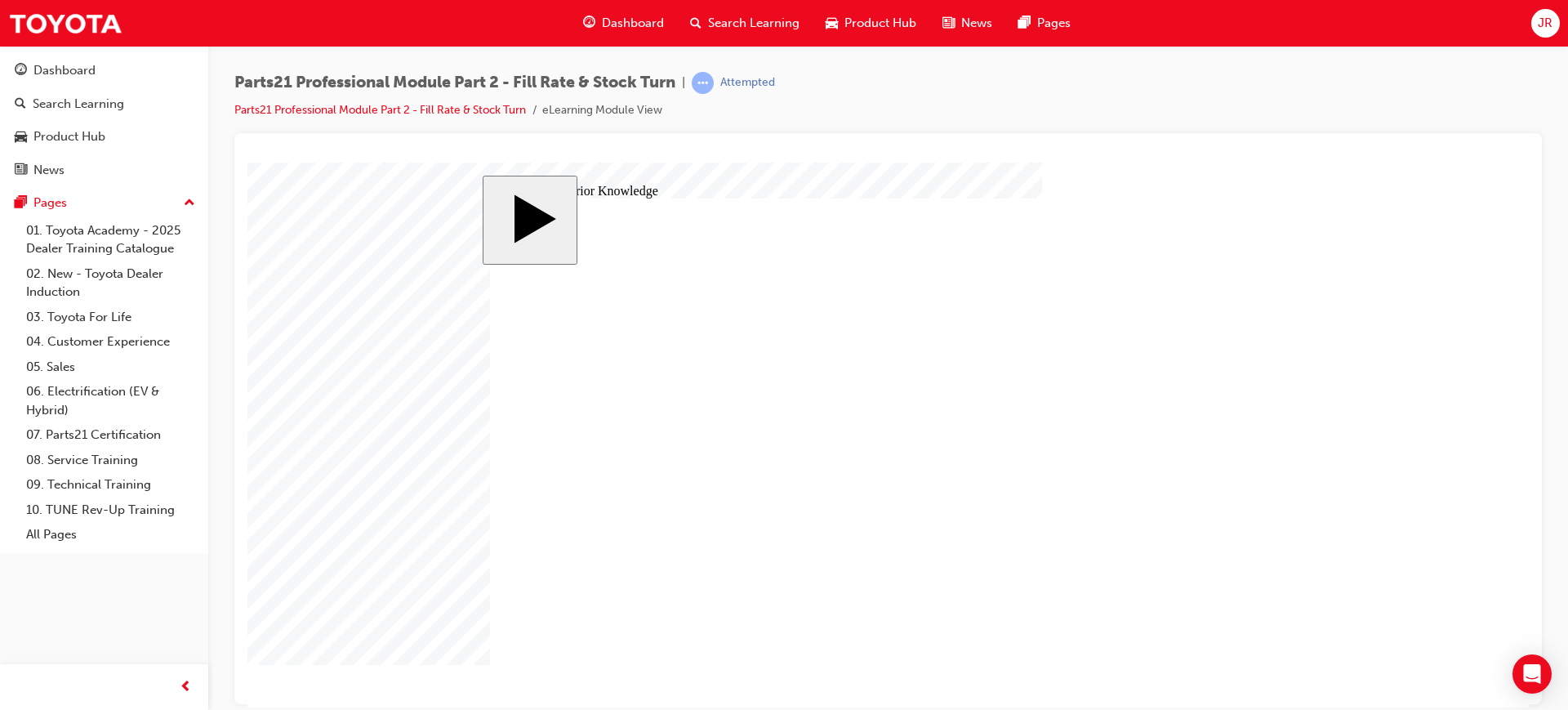
drag, startPoint x: 1203, startPoint y: 280, endPoint x: 1196, endPoint y: 258, distance: 23.1
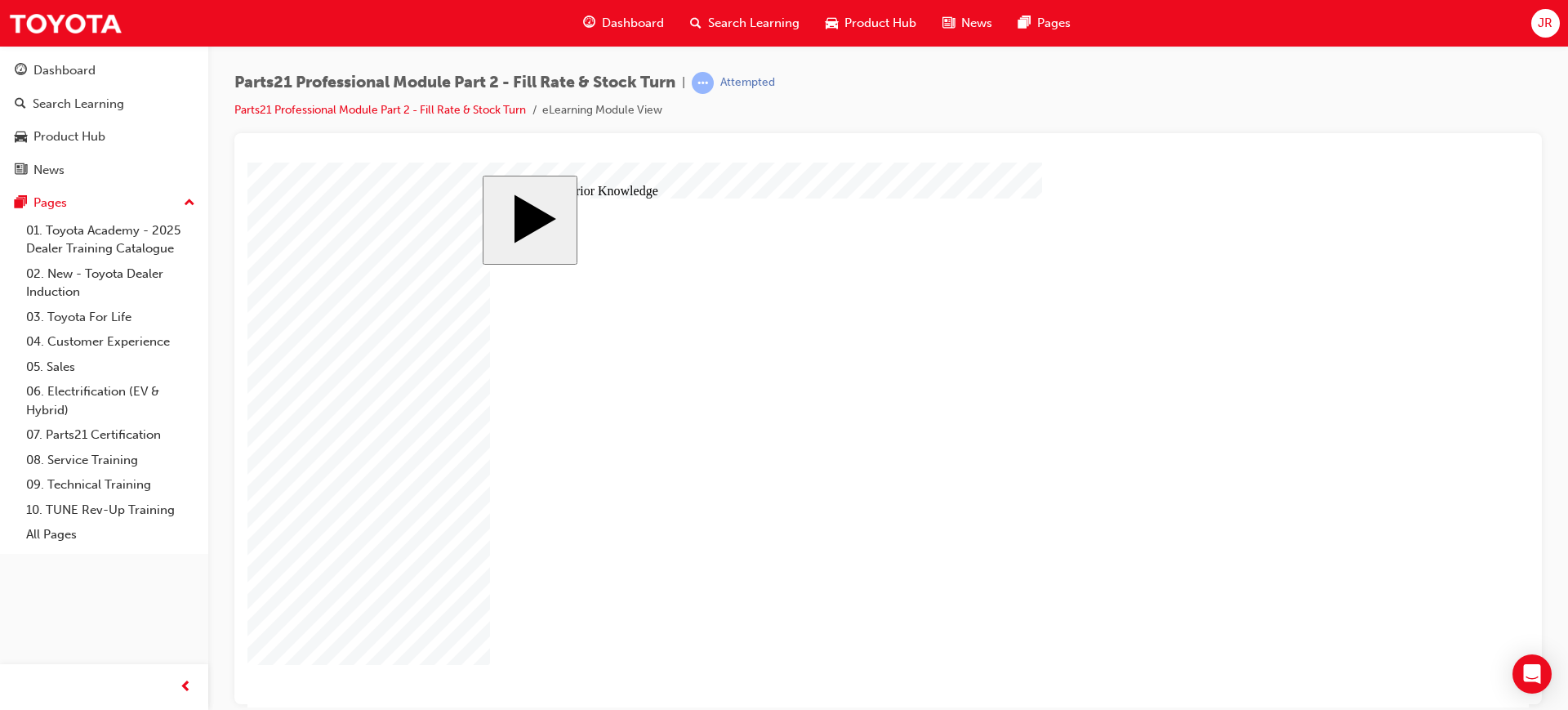
drag, startPoint x: 724, startPoint y: 349, endPoint x: 1092, endPoint y: 336, distance: 368.2
drag, startPoint x: 809, startPoint y: 440, endPoint x: 1171, endPoint y: 394, distance: 364.9
drag, startPoint x: 744, startPoint y: 402, endPoint x: 1095, endPoint y: 444, distance: 353.5
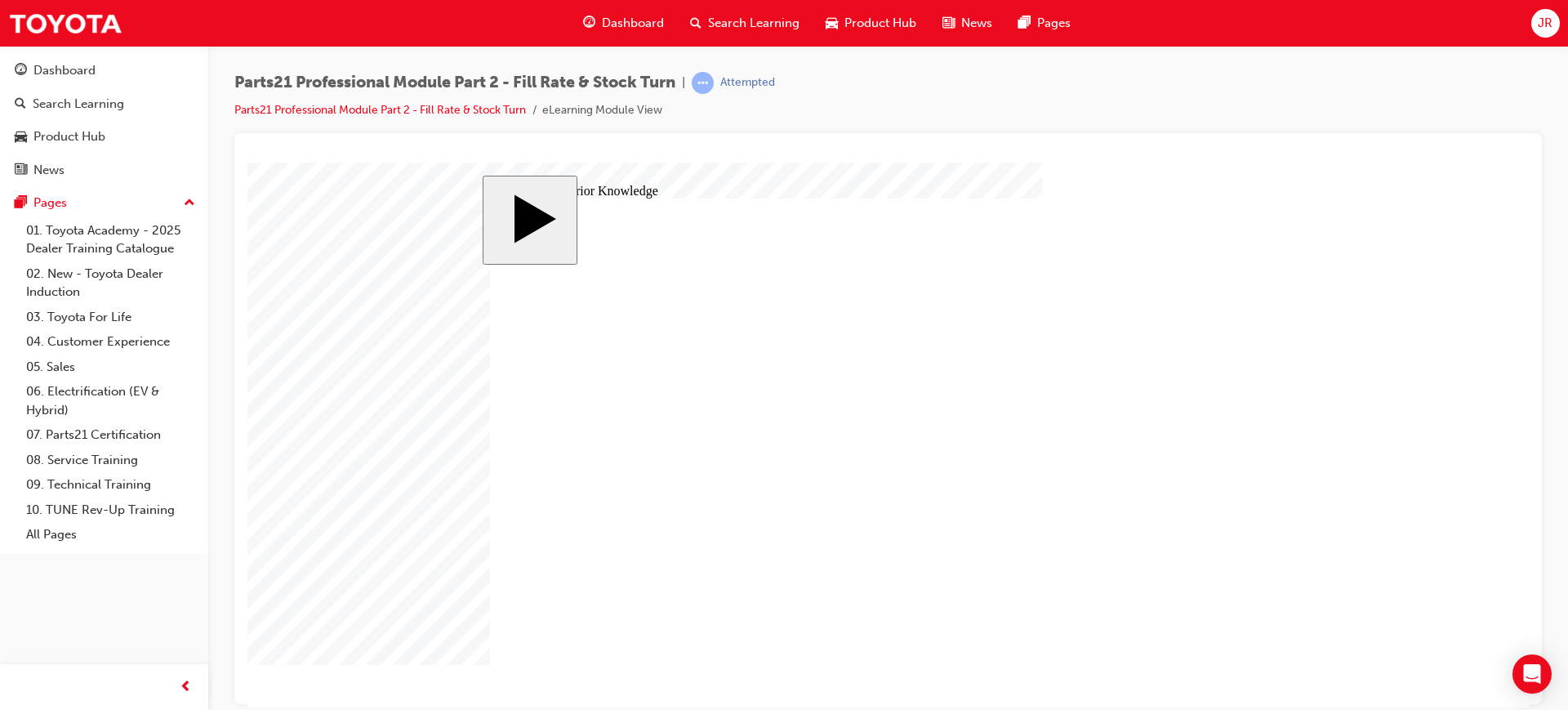
drag, startPoint x: 746, startPoint y: 525, endPoint x: 760, endPoint y: 523, distance: 14.1
drag, startPoint x: 752, startPoint y: 579, endPoint x: 1096, endPoint y: 512, distance: 350.5
drag, startPoint x: 723, startPoint y: 482, endPoint x: 1105, endPoint y: 544, distance: 387.0
drag, startPoint x: 774, startPoint y: 534, endPoint x: 1130, endPoint y: 597, distance: 361.5
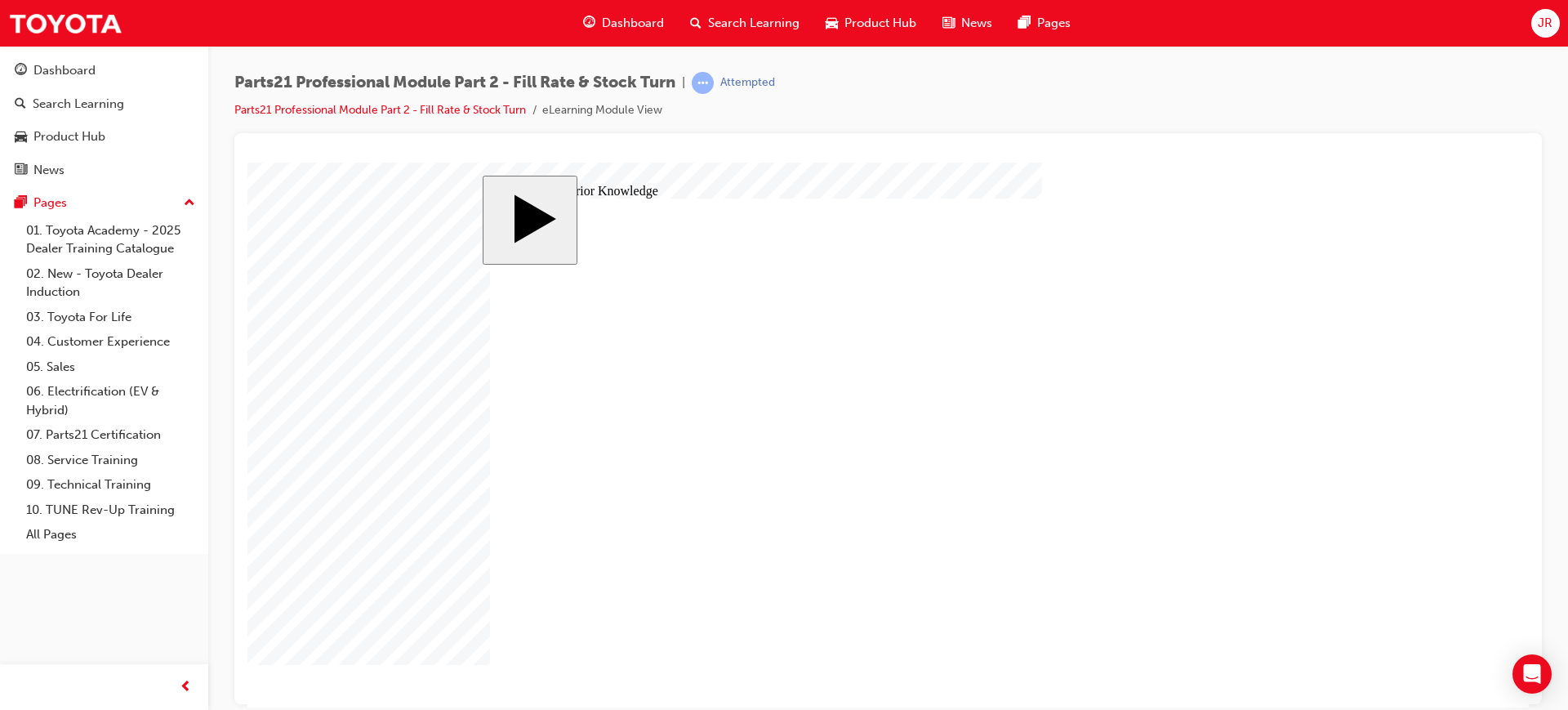
drag, startPoint x: 1079, startPoint y: 386, endPoint x: 833, endPoint y: 547, distance: 294.0
drag, startPoint x: 963, startPoint y: 545, endPoint x: 971, endPoint y: 391, distance: 154.2
drag, startPoint x: 779, startPoint y: 441, endPoint x: 1129, endPoint y: 551, distance: 366.9
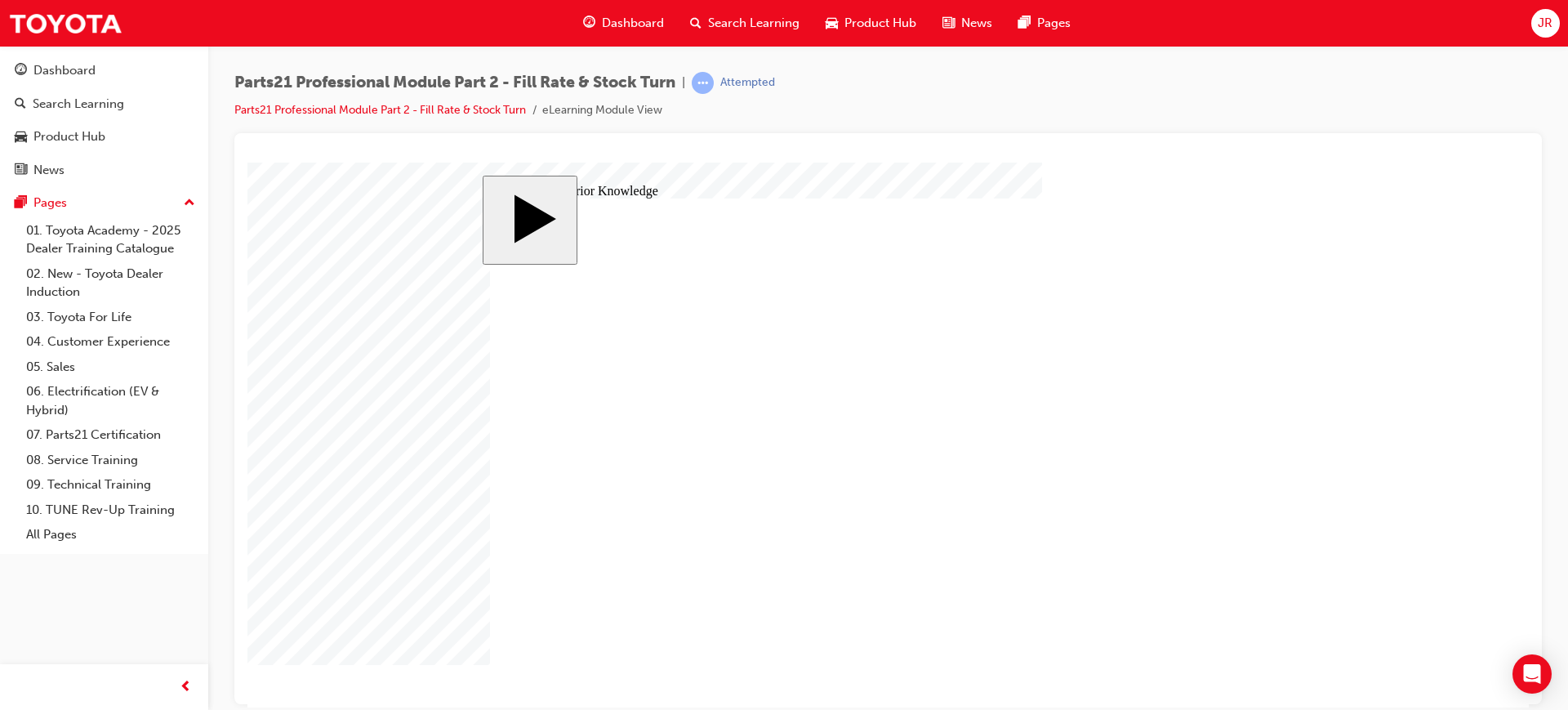
radio input "true"
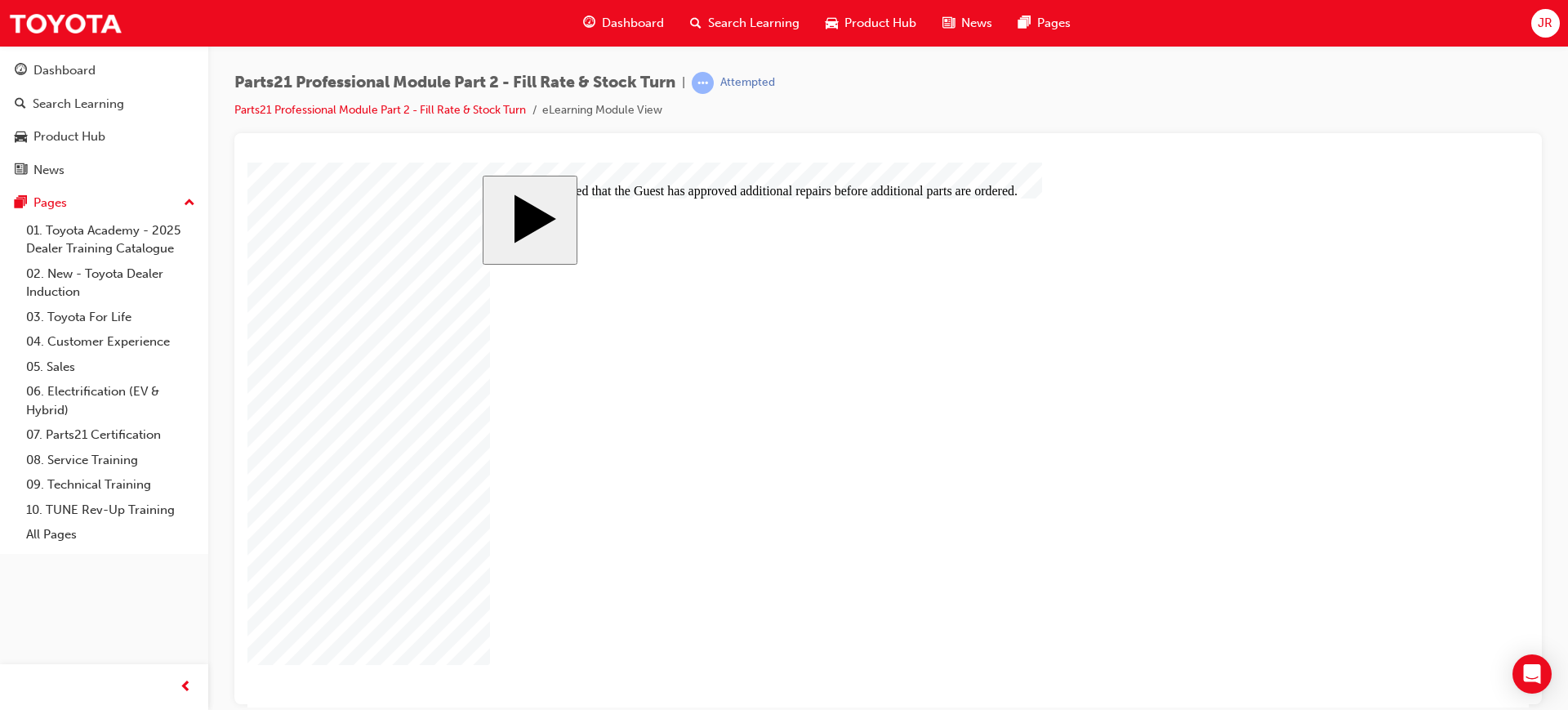
checkbox input "true"
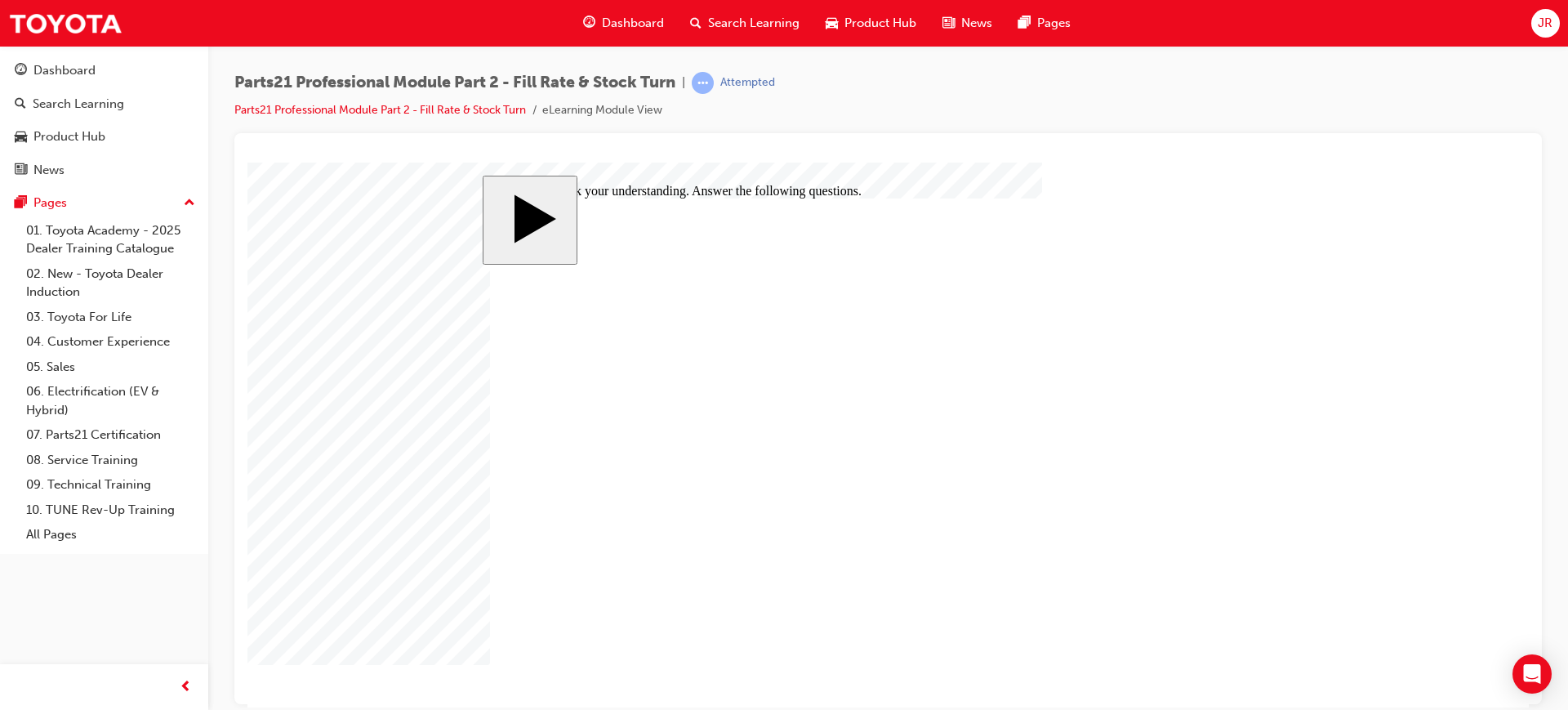
checkbox input "true"
checkbox input "false"
